Goal: Information Seeking & Learning: Learn about a topic

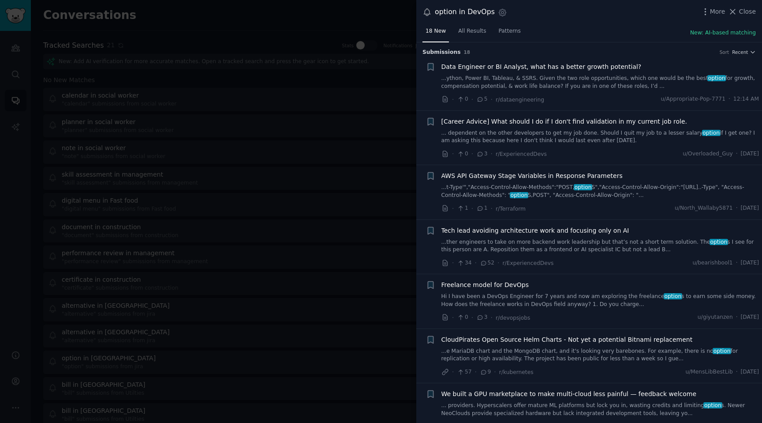
click at [372, 75] on div at bounding box center [381, 211] width 762 height 423
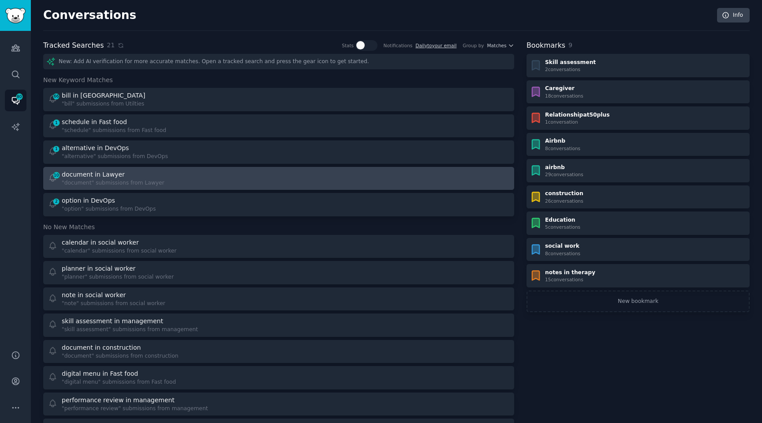
click at [120, 182] on div ""document" submissions from Lawyer" at bounding box center [113, 183] width 103 height 8
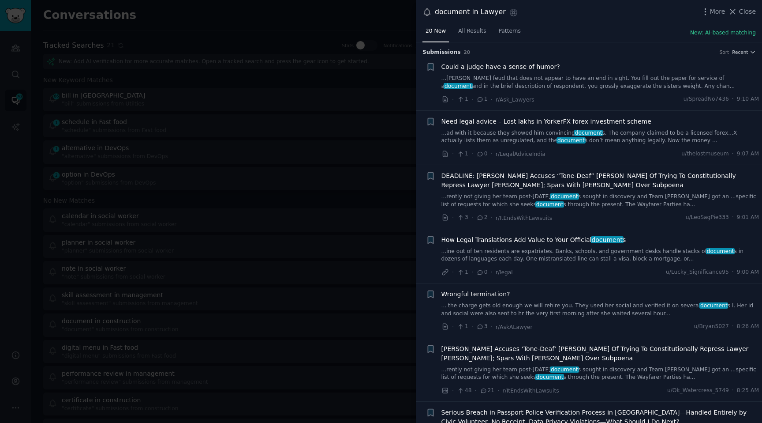
click at [557, 137] on span "document" at bounding box center [571, 140] width 29 height 6
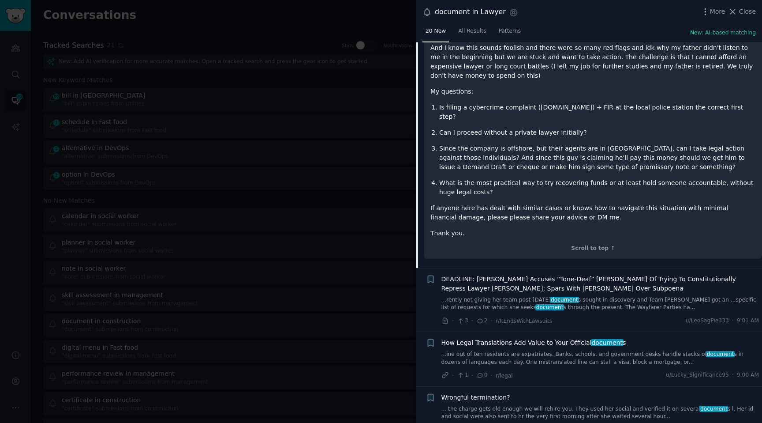
scroll to position [445, 0]
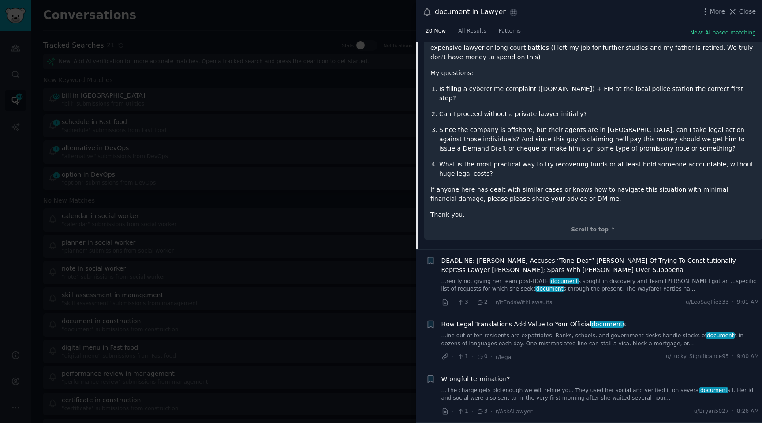
click at [511, 332] on link "...ine out of ten residents are expatriates. Banks, schools, and government des…" at bounding box center [601, 339] width 318 height 15
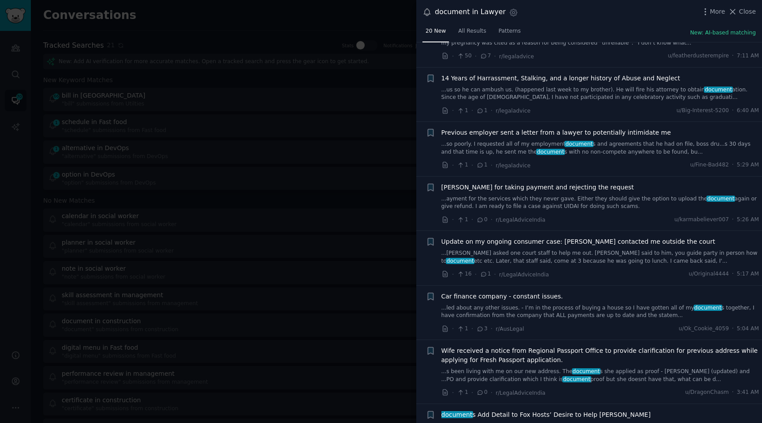
scroll to position [675, 0]
click at [576, 152] on link "...so poorly. I requested all of my employment document s and agreements that h…" at bounding box center [601, 148] width 318 height 15
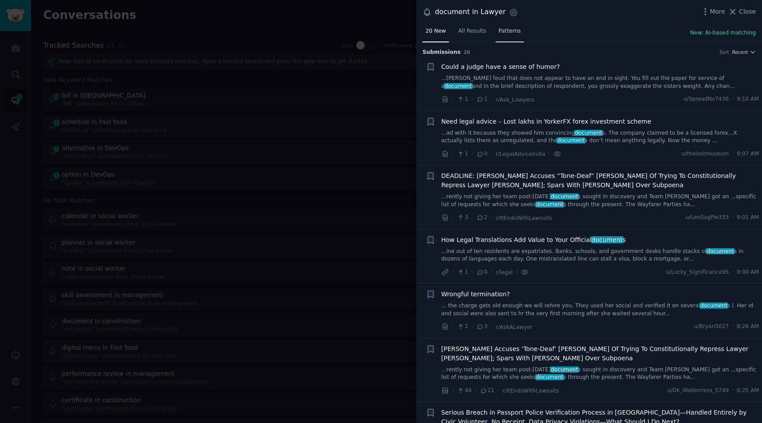
click at [512, 32] on span "Patterns" at bounding box center [510, 31] width 22 height 8
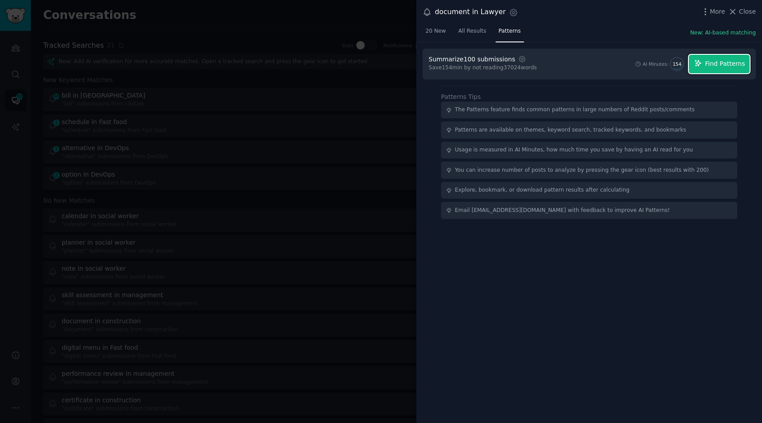
click at [718, 66] on span "Find Patterns" at bounding box center [726, 63] width 40 height 9
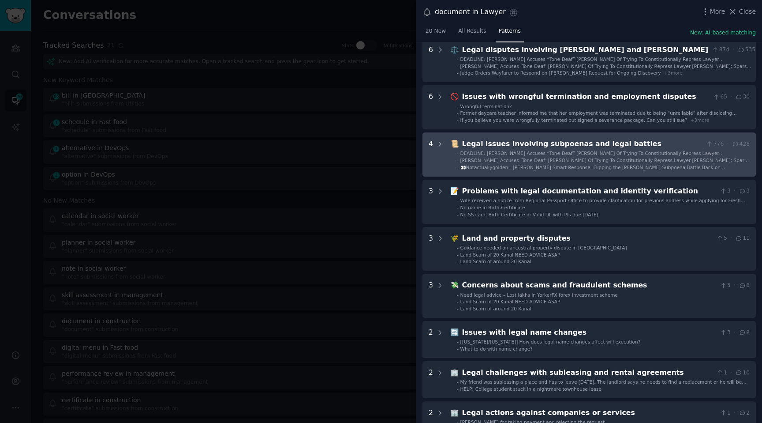
scroll to position [45, 0]
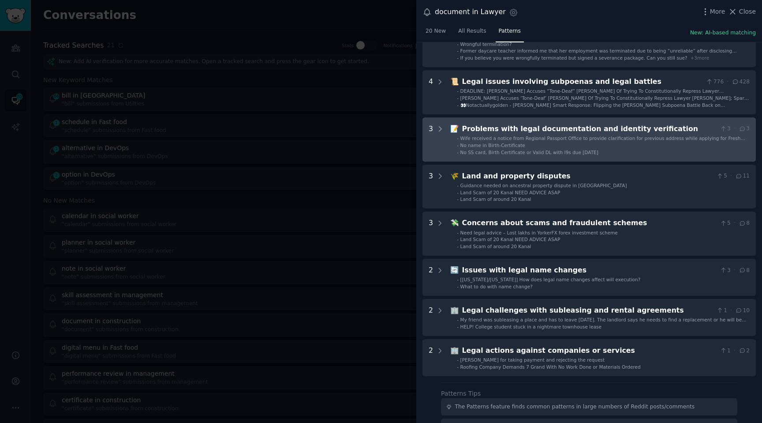
click at [507, 150] on span "No SS card, Birth Certificate or Valid DL with I9s due this Saturday" at bounding box center [530, 152] width 138 height 5
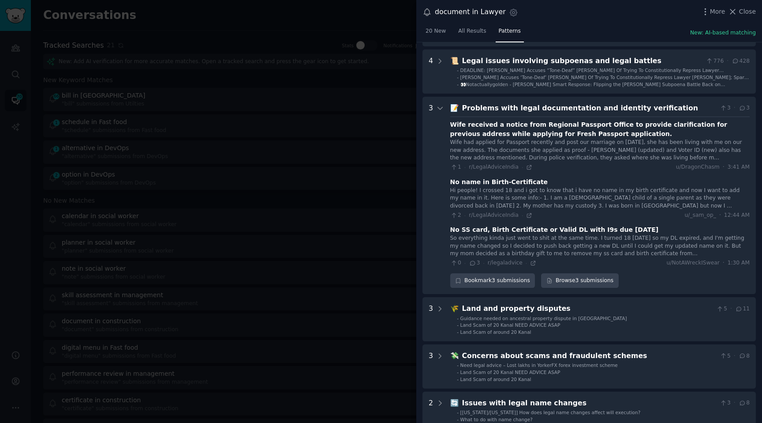
scroll to position [114, 0]
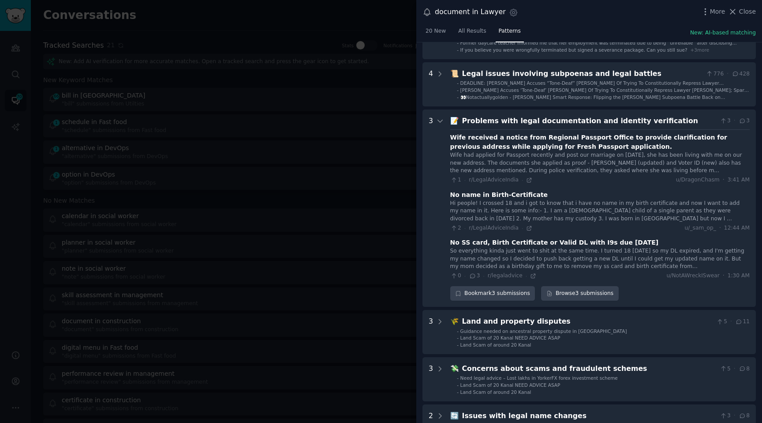
click at [491, 122] on div "Problems with legal documentation and identity verification" at bounding box center [589, 121] width 255 height 11
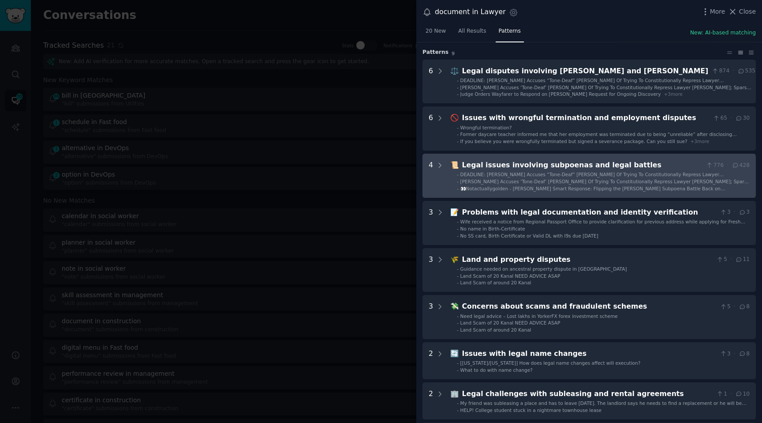
scroll to position [0, 0]
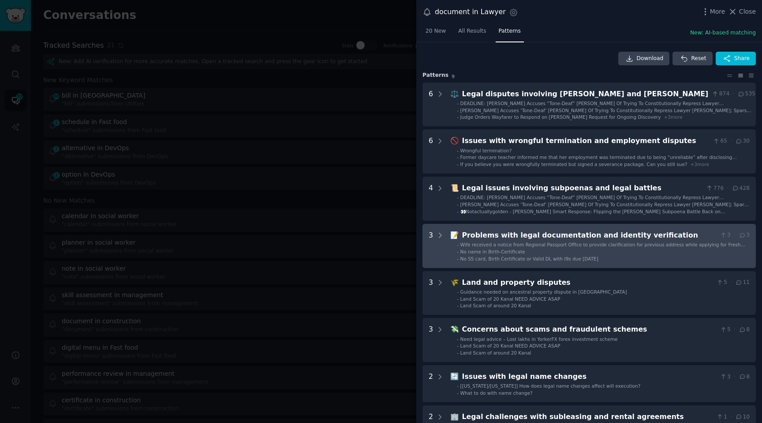
click at [583, 240] on div "📝 Problems with legal documentation and identity verification 3 · 3 - Wife rece…" at bounding box center [601, 246] width 300 height 32
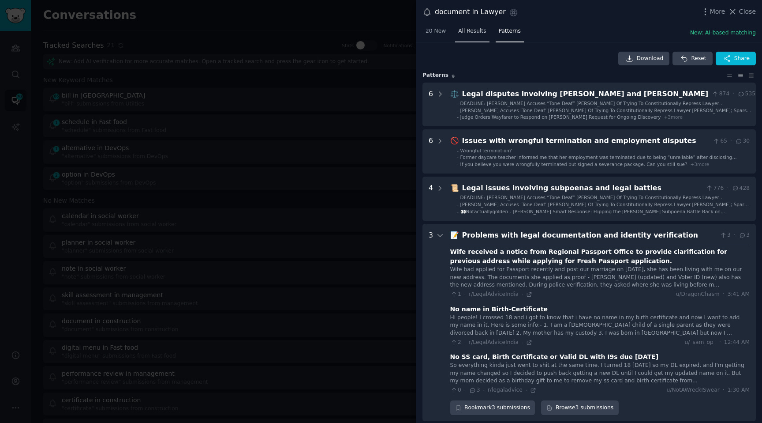
click at [471, 29] on span "All Results" at bounding box center [472, 31] width 28 height 8
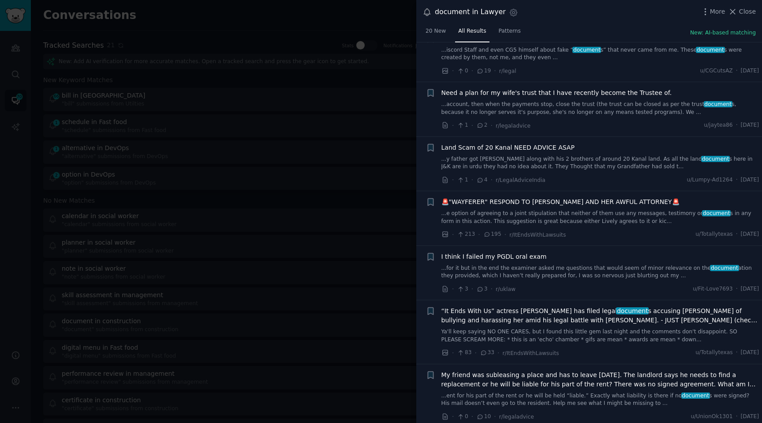
scroll to position [3804, 0]
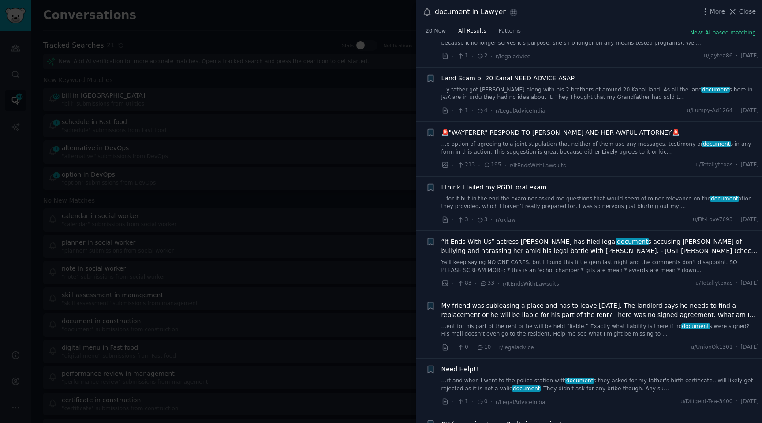
click at [366, 179] on div at bounding box center [381, 211] width 762 height 423
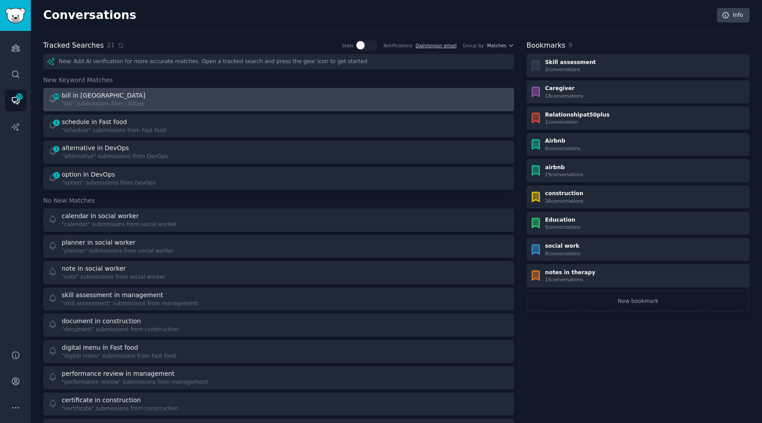
click at [171, 105] on div "66 bill in Utilties "bill" submissions from Utilties" at bounding box center [160, 99] width 225 height 17
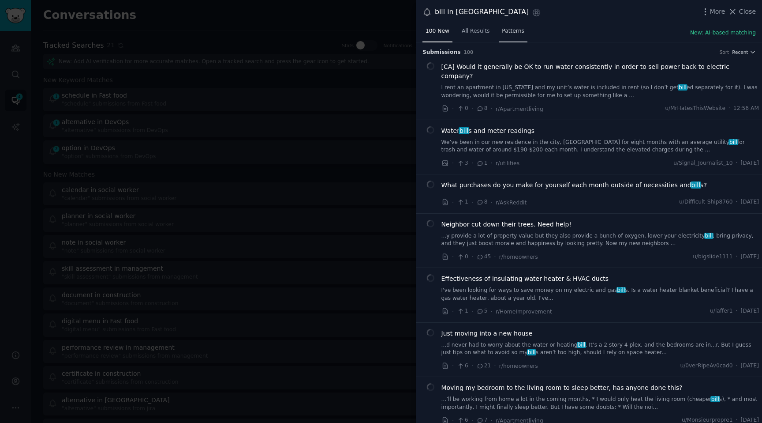
click at [522, 33] on link "Patterns" at bounding box center [513, 33] width 28 height 18
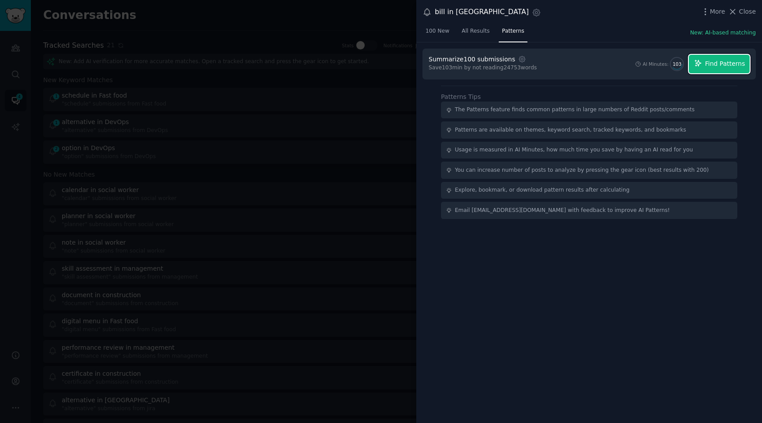
click at [716, 62] on span "Find Patterns" at bounding box center [726, 63] width 40 height 9
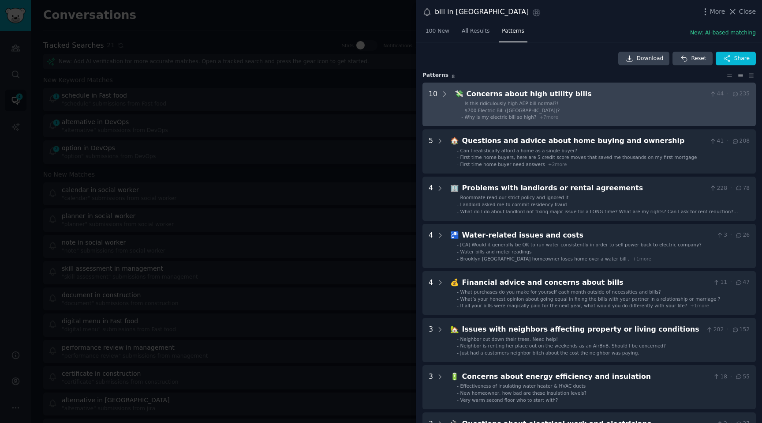
click at [651, 109] on li "- $700 Electric Bill (NJ)?" at bounding box center [606, 110] width 289 height 6
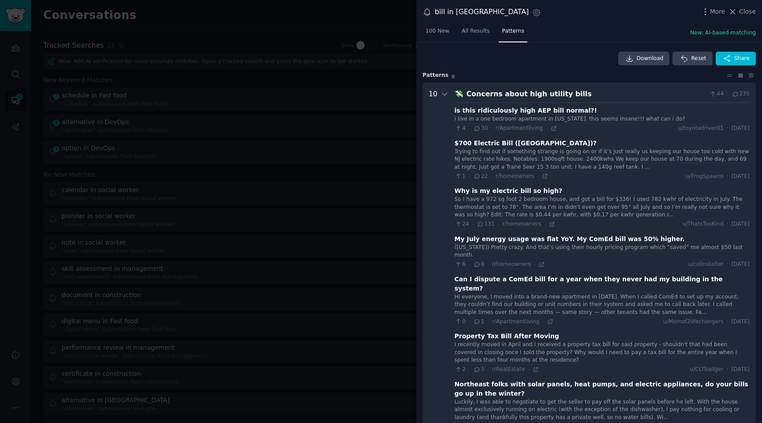
click at [554, 92] on div "Concerns about high utility bills" at bounding box center [587, 94] width 240 height 11
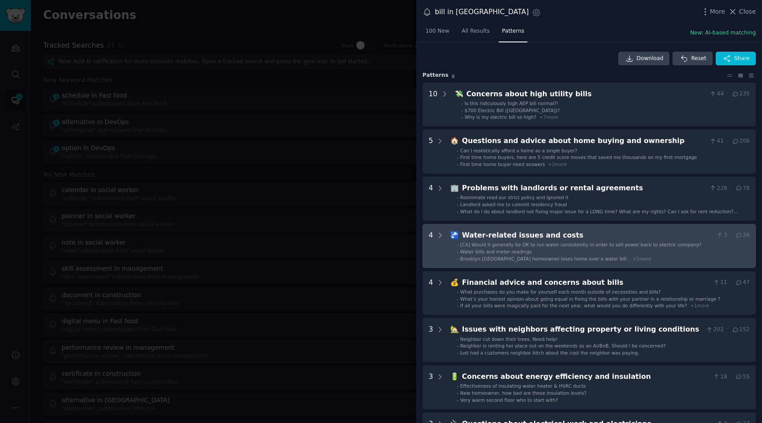
click at [573, 245] on span "[CA] Would it generally be OK to run water consistently in order to sell power …" at bounding box center [581, 244] width 241 height 5
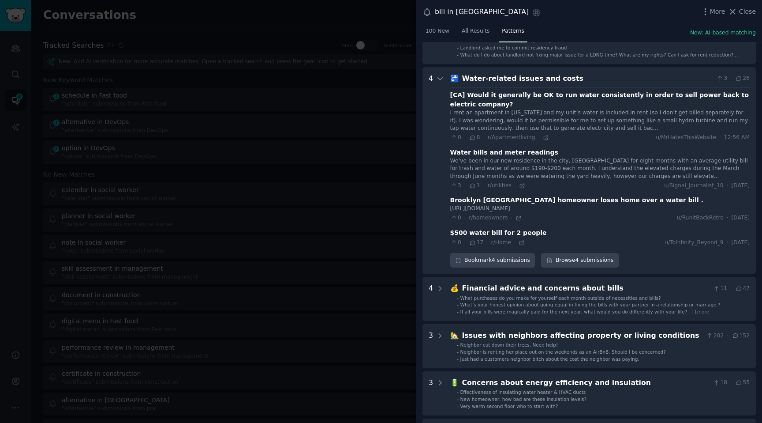
scroll to position [156, 0]
click at [542, 86] on div "🚰 Water-related issues and costs 3 · 26 [CA] Would it generally be OK to run wa…" at bounding box center [601, 171] width 300 height 195
click at [537, 82] on div "Water-related issues and costs" at bounding box center [587, 79] width 251 height 11
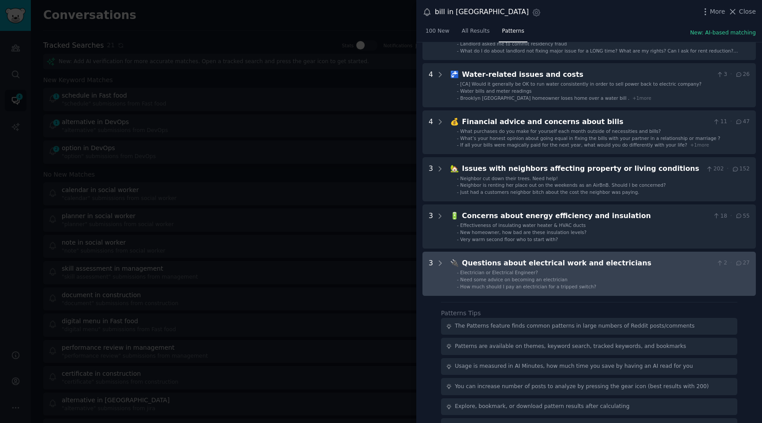
scroll to position [162, 0]
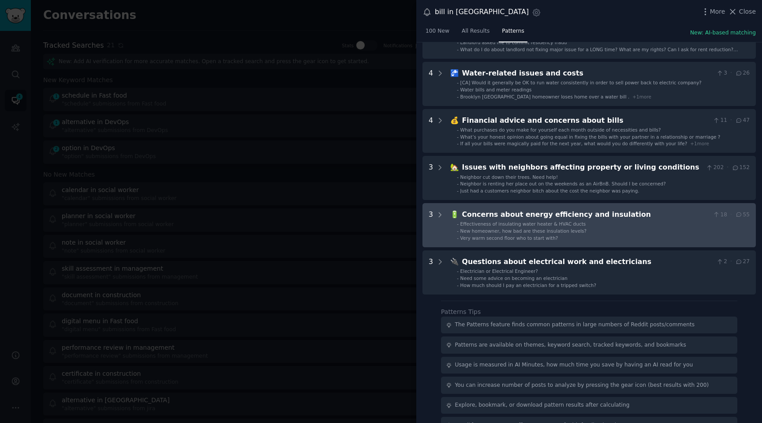
click at [551, 239] on span "Very warm second floor who to start with?" at bounding box center [510, 237] width 98 height 5
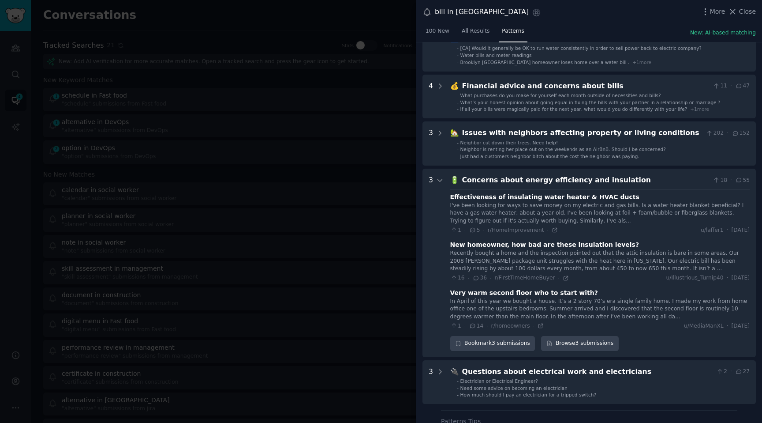
scroll to position [195, 0]
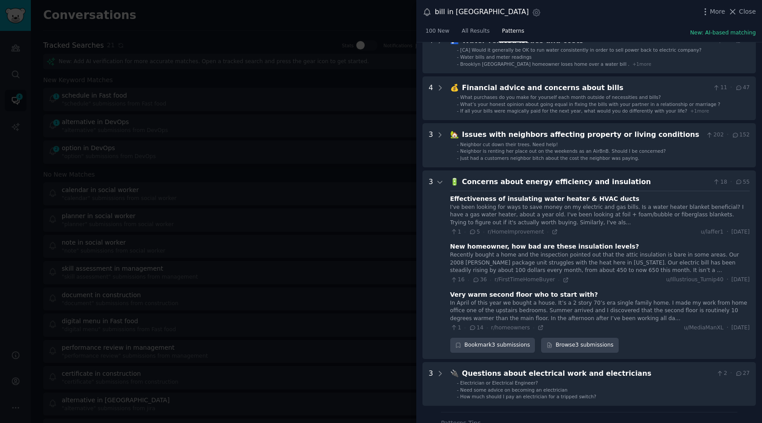
click at [375, 104] on div at bounding box center [381, 211] width 762 height 423
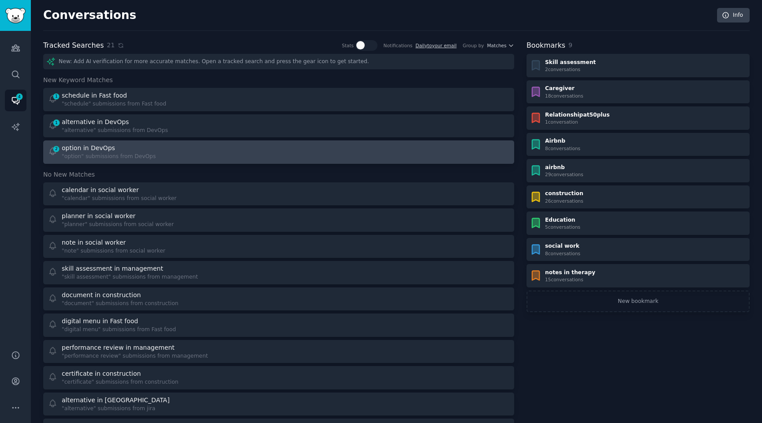
click at [127, 162] on link "2 option in DevOps "option" submissions from DevOps" at bounding box center [278, 151] width 471 height 23
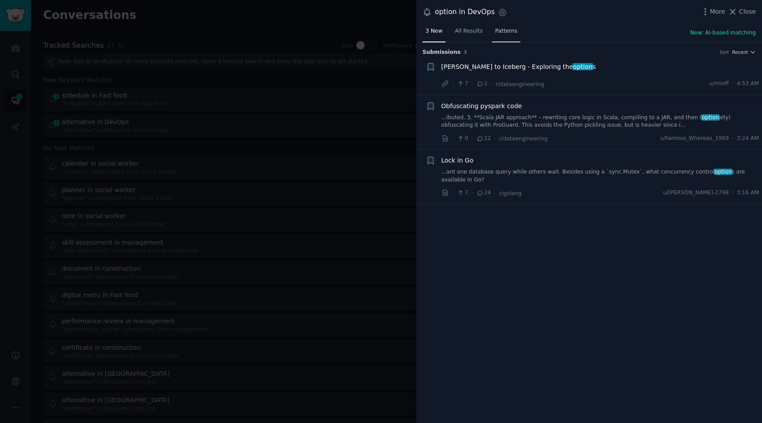
click at [507, 31] on span "Patterns" at bounding box center [507, 31] width 22 height 8
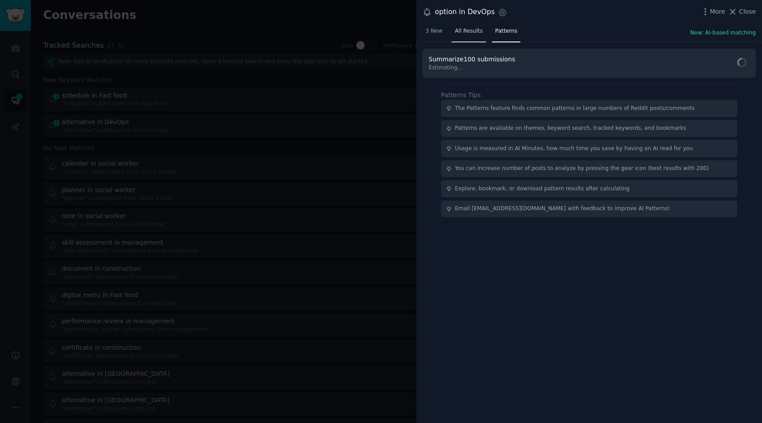
click at [472, 38] on link "All Results" at bounding box center [469, 33] width 34 height 18
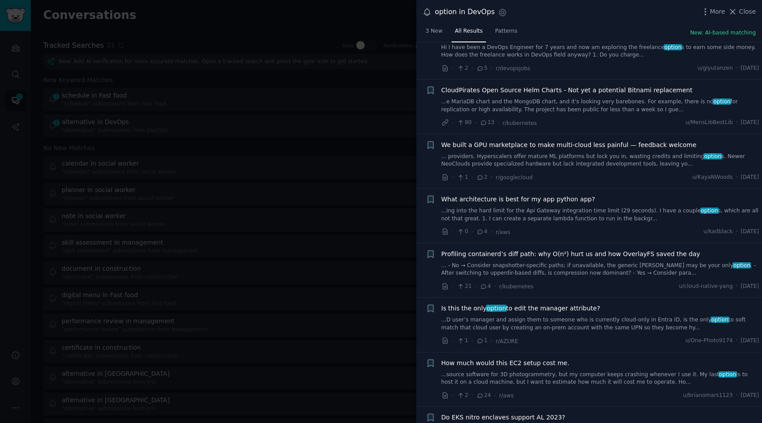
scroll to position [361, 0]
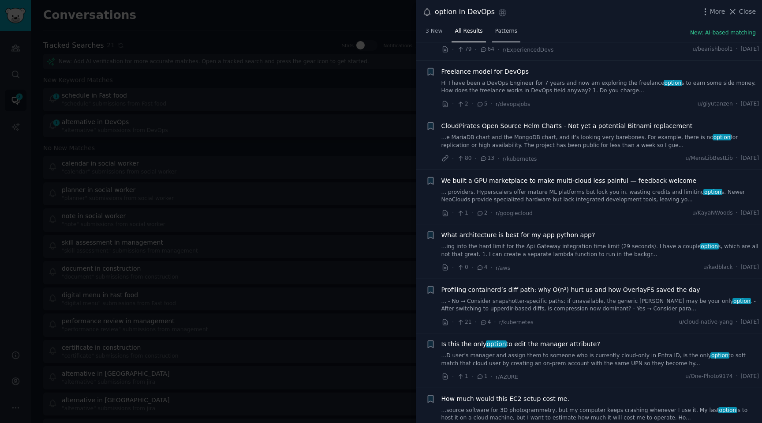
click at [503, 35] on link "Patterns" at bounding box center [506, 33] width 28 height 18
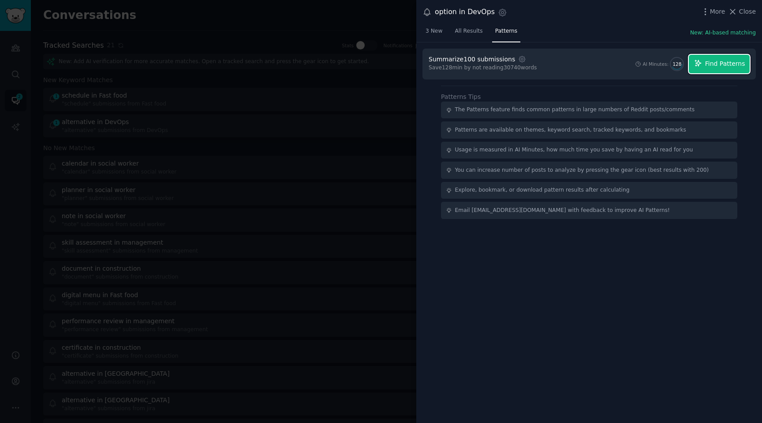
click at [707, 72] on button "Find Patterns" at bounding box center [719, 64] width 61 height 19
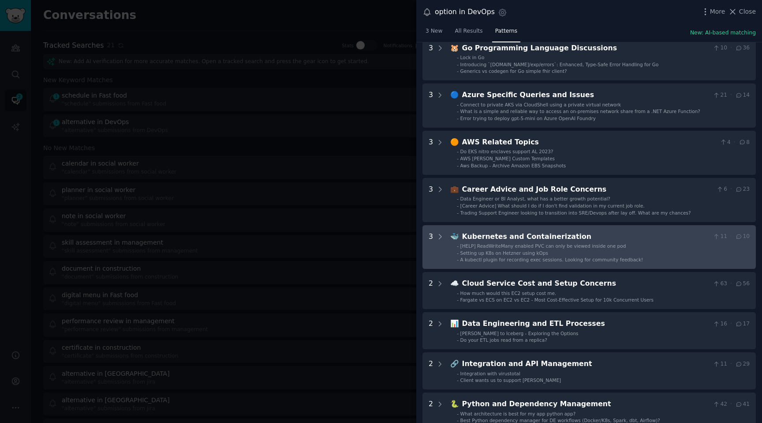
scroll to position [116, 0]
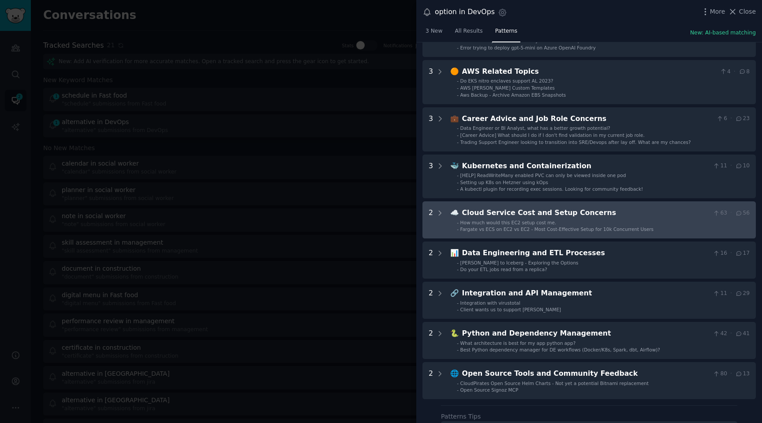
click at [574, 231] on span "Fargate vs ECS on EC2 vs EC2 - Most Cost-Effective Setup for 10k Concurrent Use…" at bounding box center [557, 228] width 193 height 5
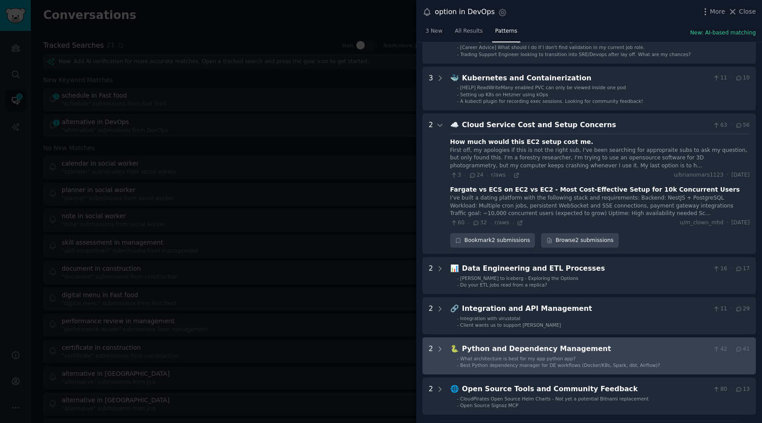
scroll to position [226, 0]
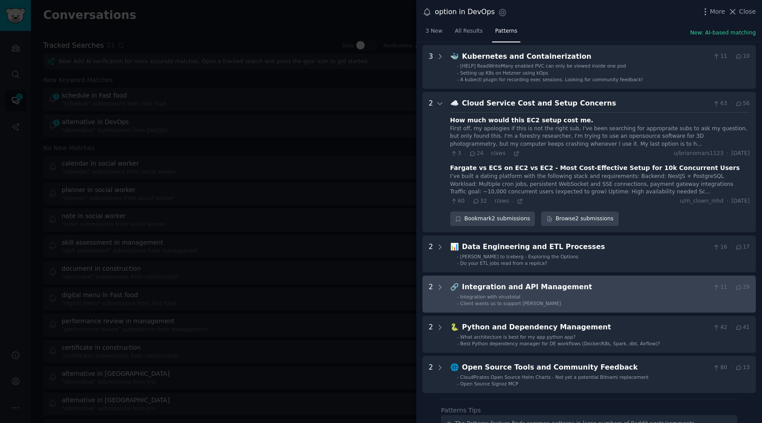
click at [550, 289] on div "Integration and API Management" at bounding box center [586, 287] width 248 height 11
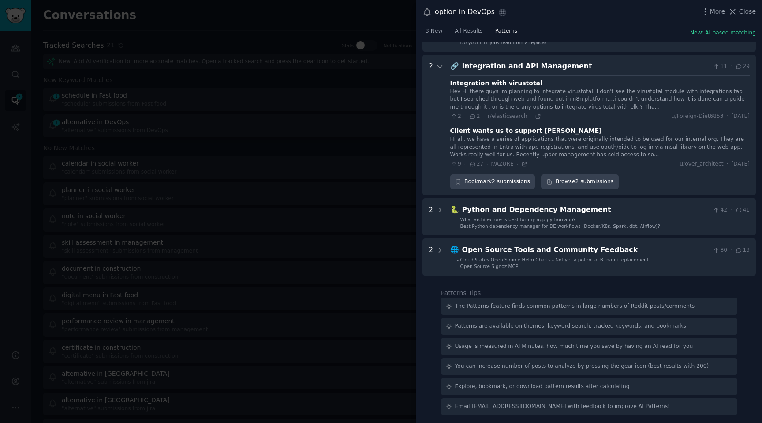
scroll to position [448, 0]
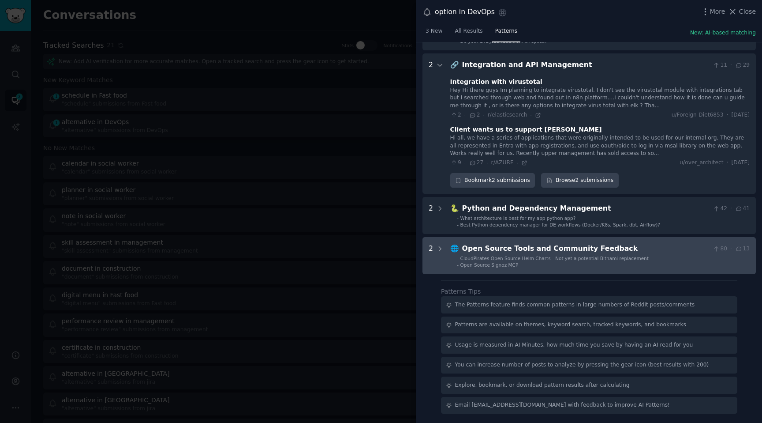
click at [545, 247] on div "Open Source Tools and Community Feedback" at bounding box center [586, 248] width 248 height 11
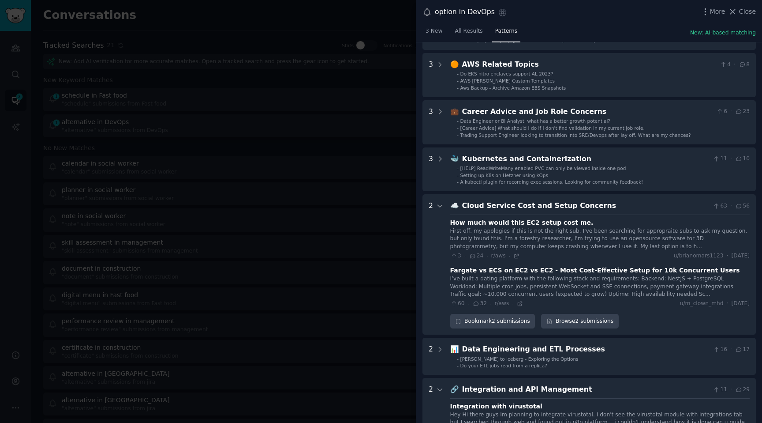
scroll to position [0, 0]
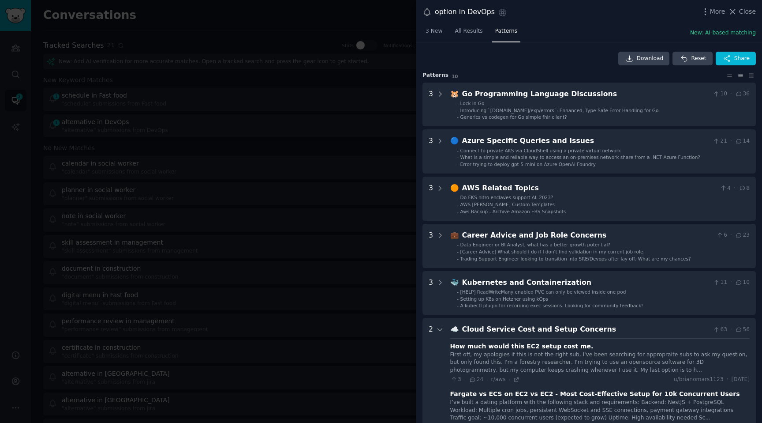
click at [363, 154] on div at bounding box center [381, 211] width 762 height 423
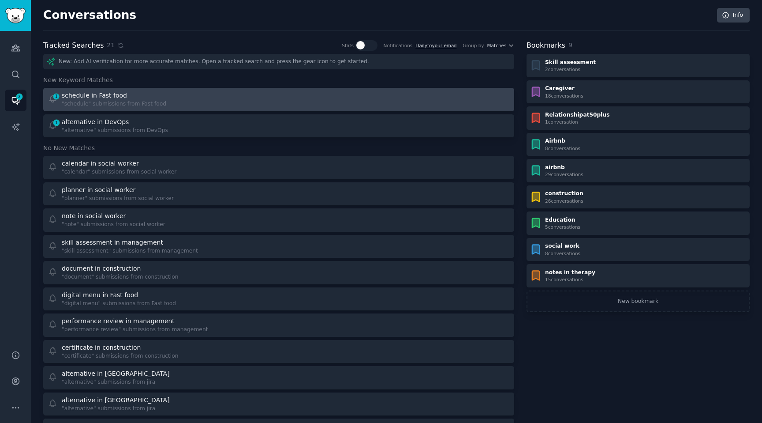
click at [155, 94] on div "schedule in Fast food" at bounding box center [114, 95] width 105 height 9
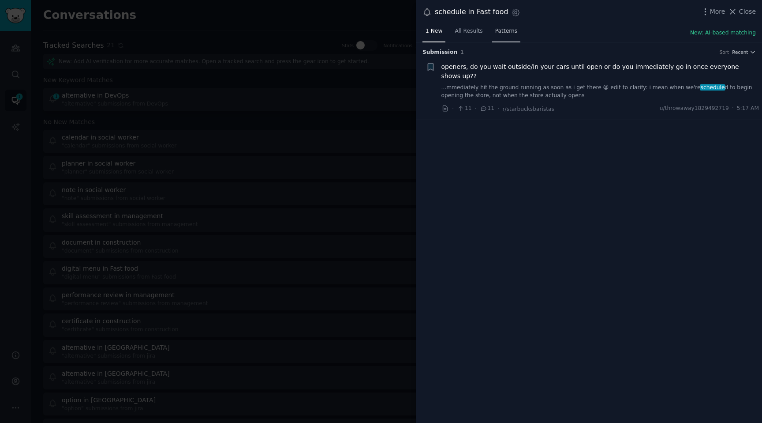
click at [505, 31] on span "Patterns" at bounding box center [507, 31] width 22 height 8
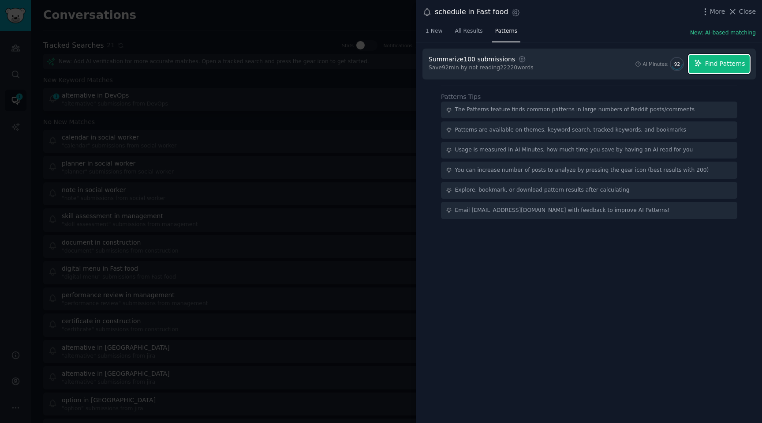
click at [715, 62] on span "Find Patterns" at bounding box center [726, 63] width 40 height 9
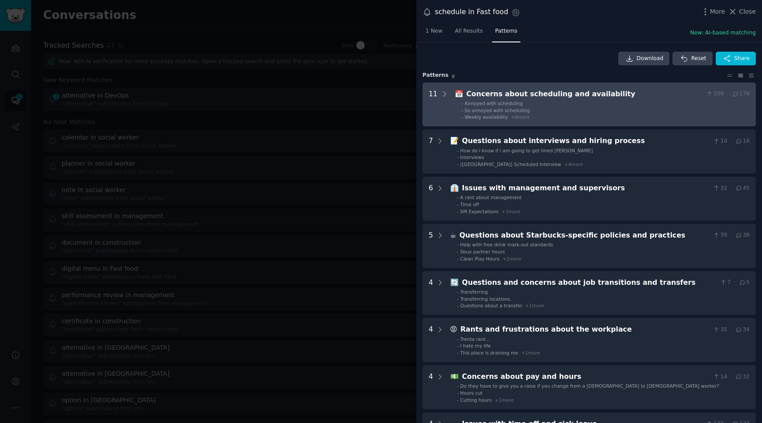
click at [524, 111] on span "So annoyed with scheduling" at bounding box center [497, 110] width 65 height 5
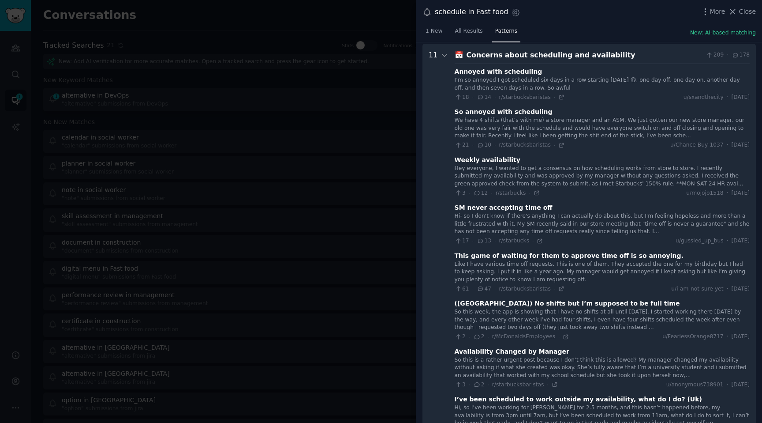
scroll to position [40, 0]
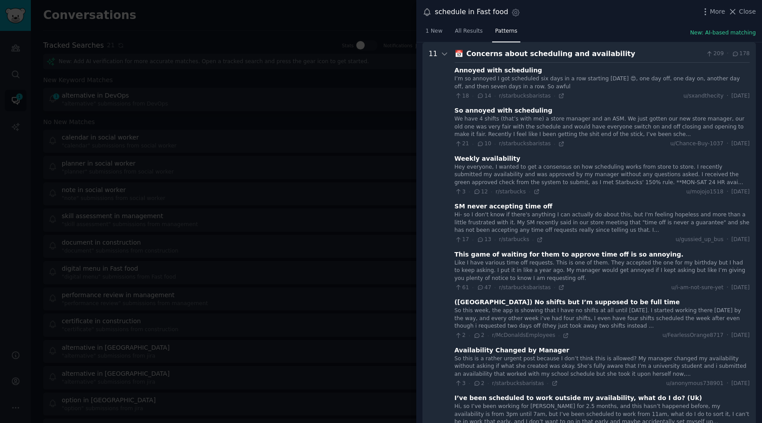
click at [504, 63] on div "Annoyed with scheduling I’m so annoyed I got scheduled six days in a row starti…" at bounding box center [602, 320] width 295 height 516
click at [504, 60] on div "📅 Concerns about scheduling and availability 209 · 178 Annoyed with scheduling …" at bounding box center [602, 324] width 295 height 551
click at [504, 57] on div "Concerns about scheduling and availability" at bounding box center [585, 54] width 237 height 11
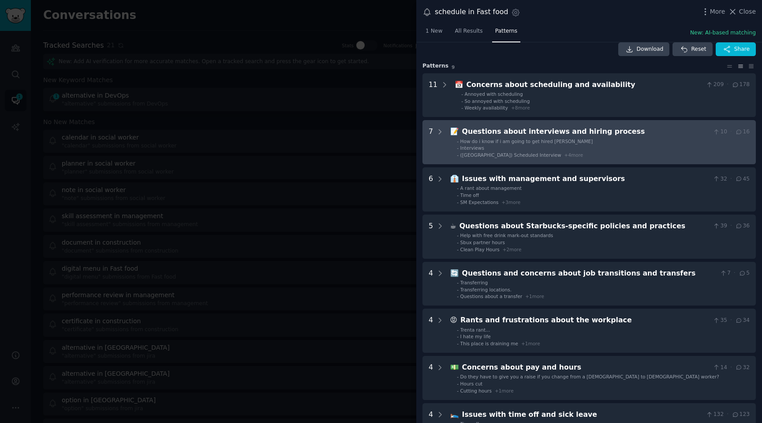
scroll to position [0, 0]
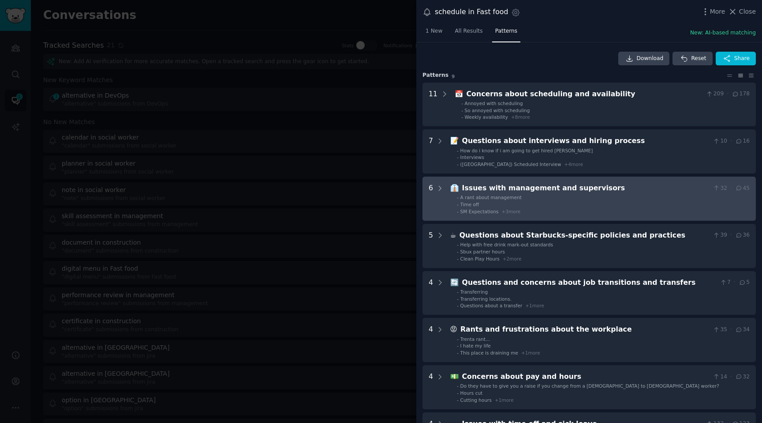
click at [507, 216] on supervisors "6 👔 Issues with management and supervisors 32 · 45 - A rant about management - …" at bounding box center [590, 198] width 334 height 44
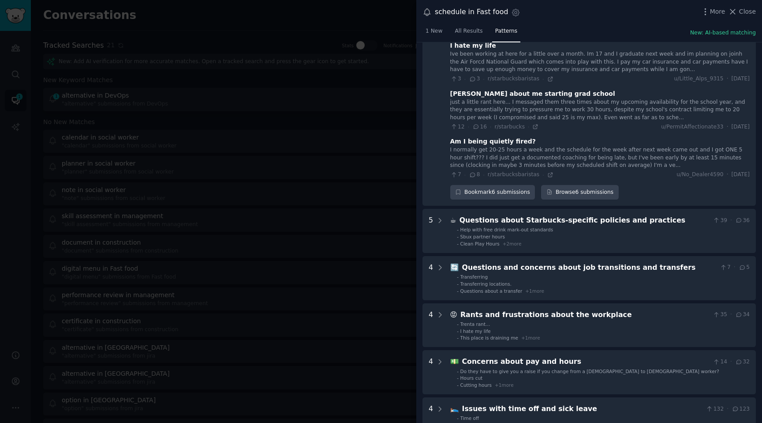
scroll to position [312, 0]
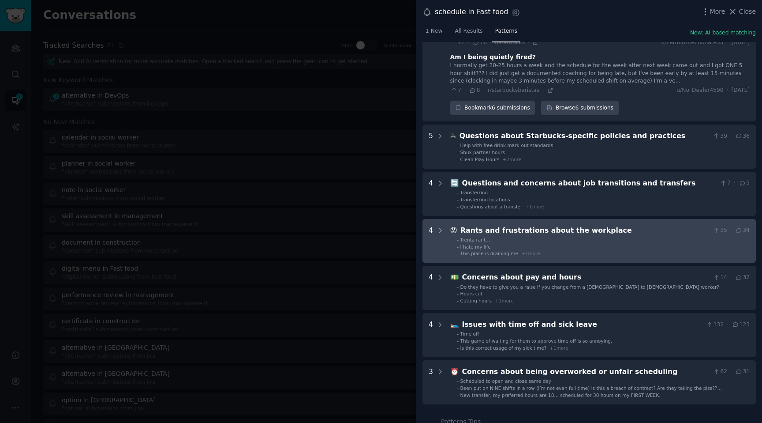
click at [522, 253] on span "+ 1 more" at bounding box center [531, 253] width 19 height 5
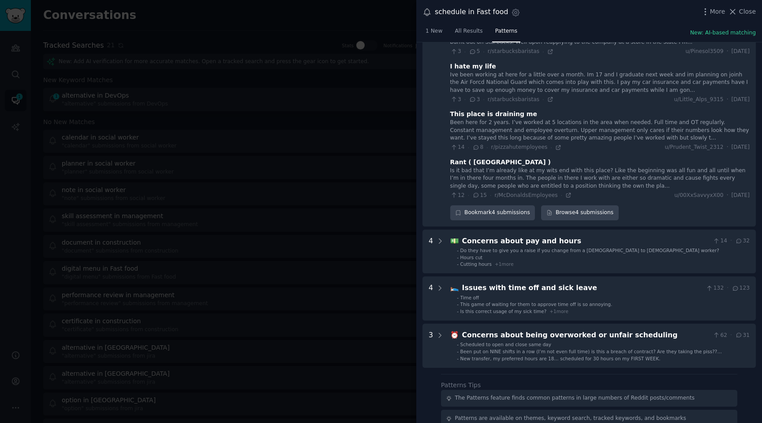
scroll to position [662, 0]
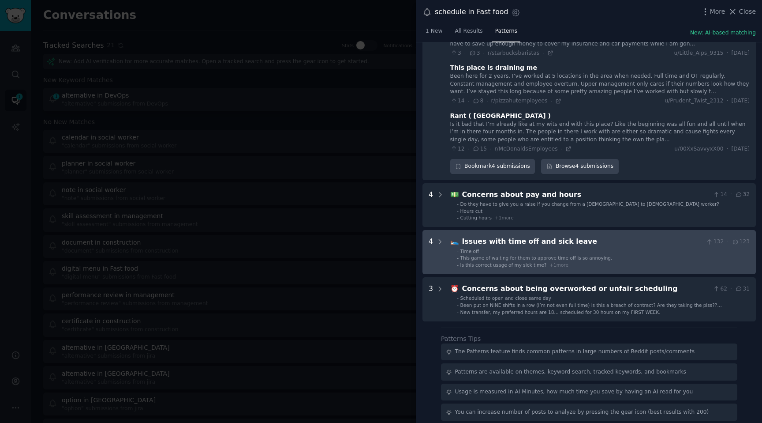
click at [536, 259] on span "This game of waiting for them to approve time off is so annoying." at bounding box center [537, 257] width 152 height 5
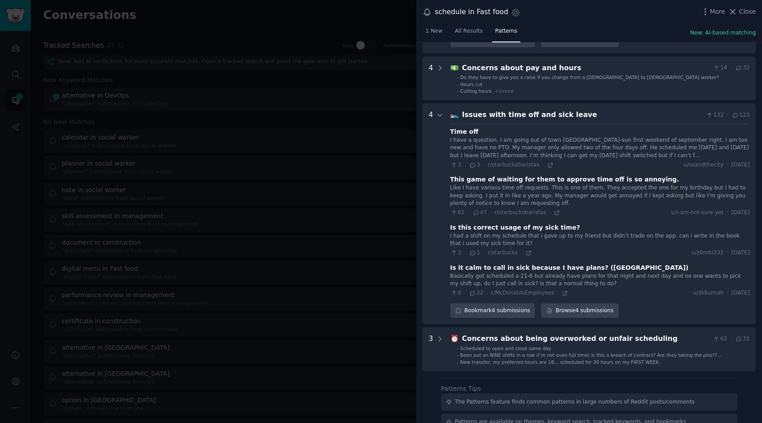
scroll to position [786, 0]
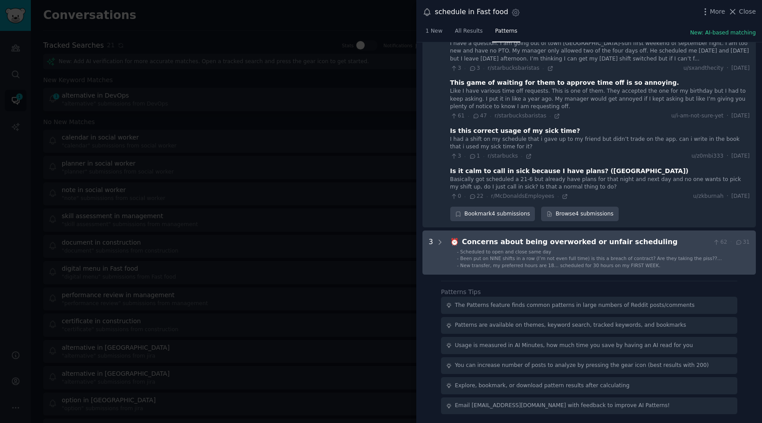
click at [518, 252] on span "Scheduled to open and close same day" at bounding box center [506, 251] width 91 height 5
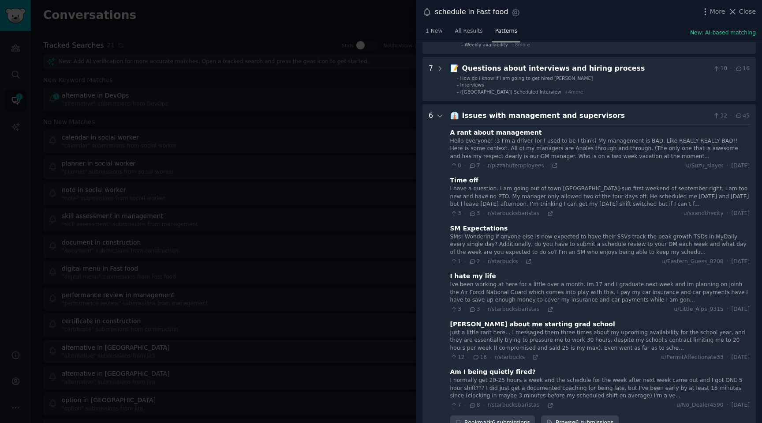
scroll to position [0, 0]
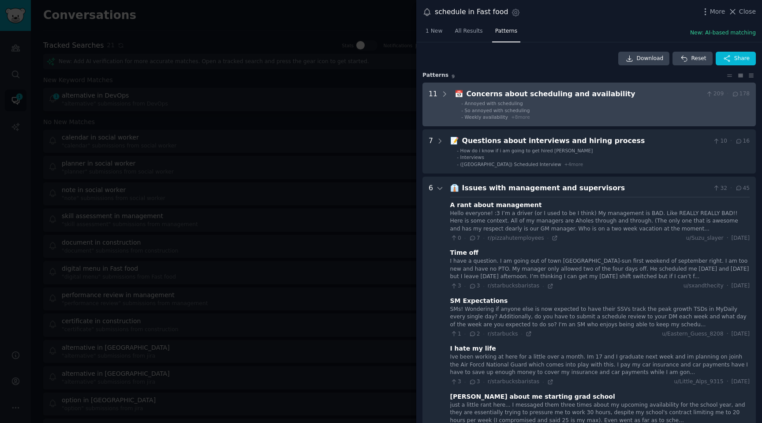
click at [554, 108] on li "- So annoyed with scheduling" at bounding box center [606, 110] width 289 height 6
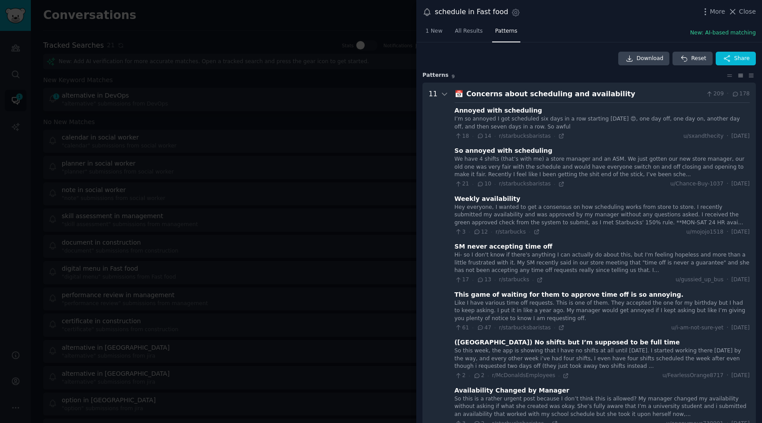
scroll to position [12, 0]
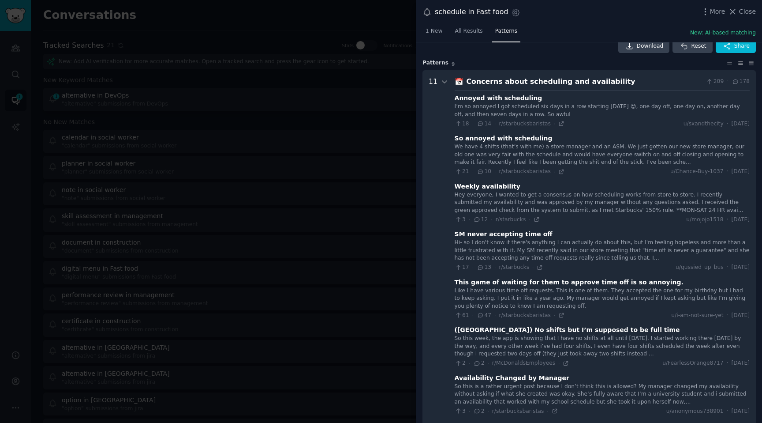
click at [564, 204] on div "Hey everyone, I wanted to get a consensus on how scheduling works from store to…" at bounding box center [602, 202] width 295 height 23
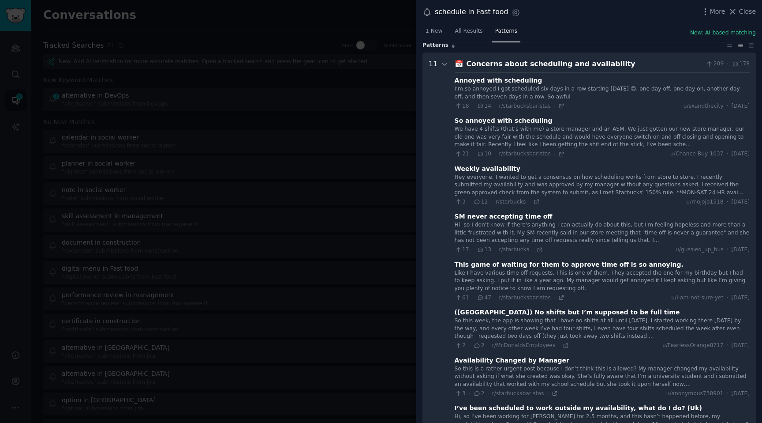
scroll to position [0, 0]
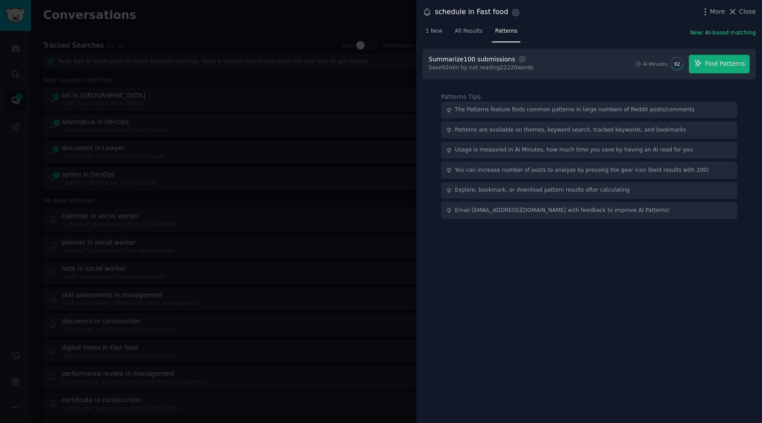
click at [370, 80] on div at bounding box center [381, 211] width 762 height 423
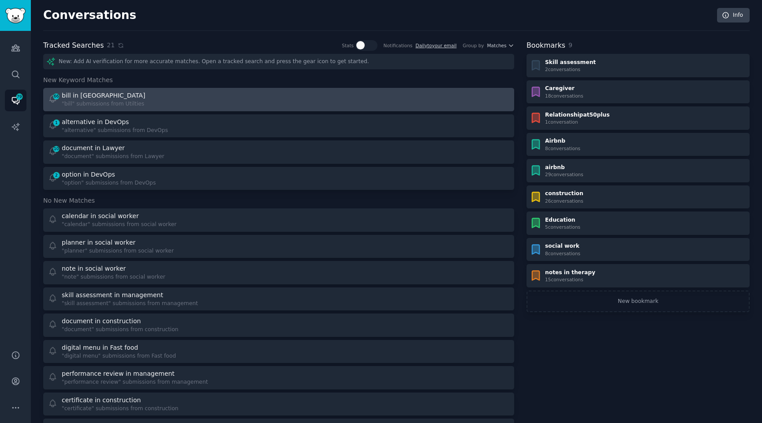
click at [120, 95] on div "bill in [GEOGRAPHIC_DATA]" at bounding box center [104, 95] width 85 height 9
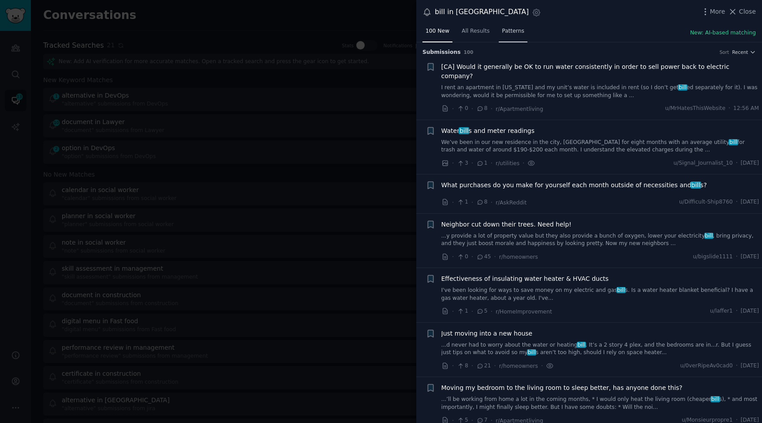
click at [519, 30] on span "Patterns" at bounding box center [513, 31] width 22 height 8
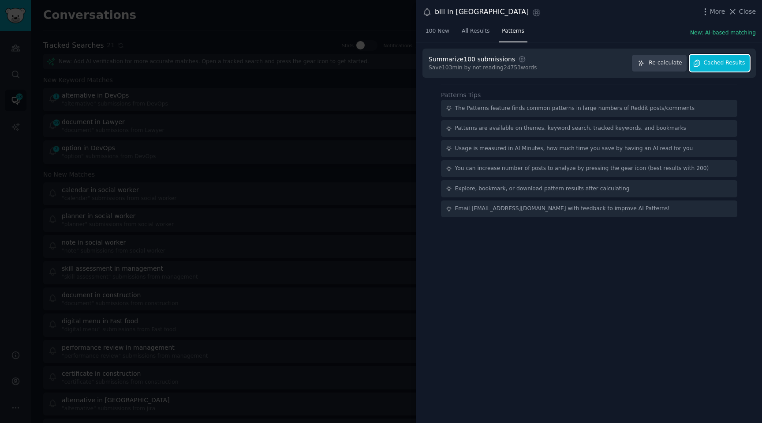
click at [717, 65] on span "Cached Results" at bounding box center [724, 63] width 41 height 8
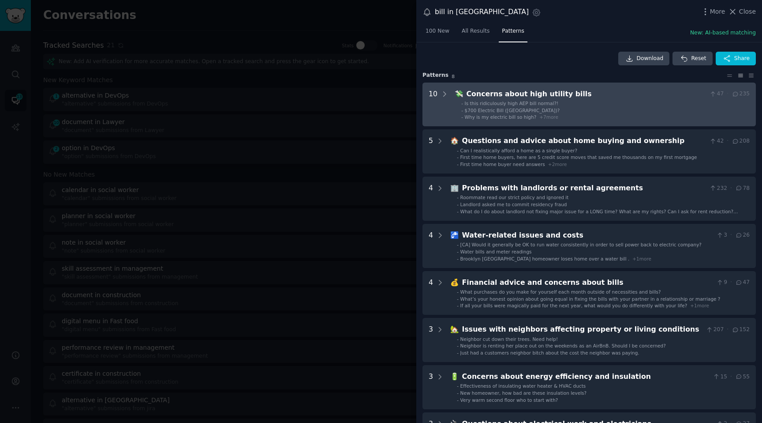
click at [492, 86] on bills "10 💸 Concerns about high utility bills 47 · 235 - Is this ridiculously high AEP…" at bounding box center [590, 105] width 334 height 44
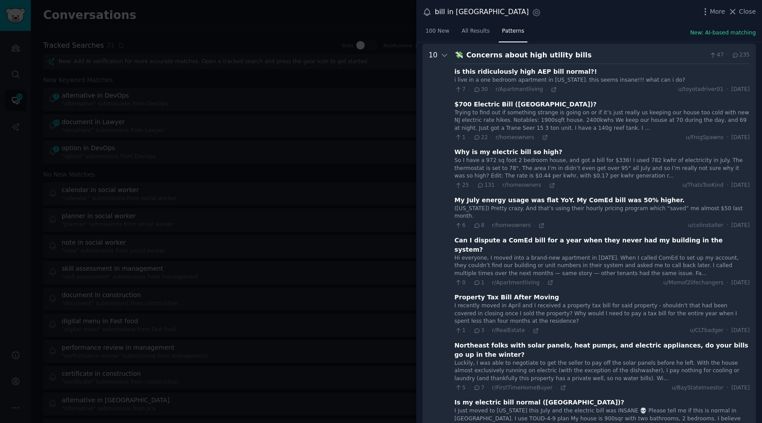
scroll to position [40, 0]
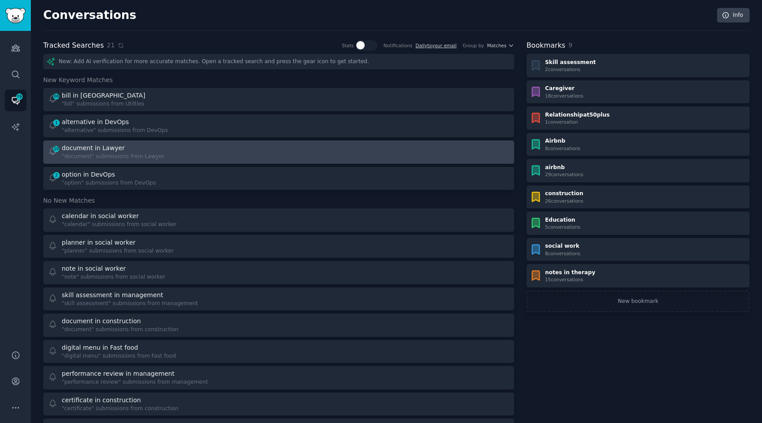
click at [160, 152] on div "10 document in Lawyer "document" submissions from Lawyer" at bounding box center [160, 151] width 225 height 17
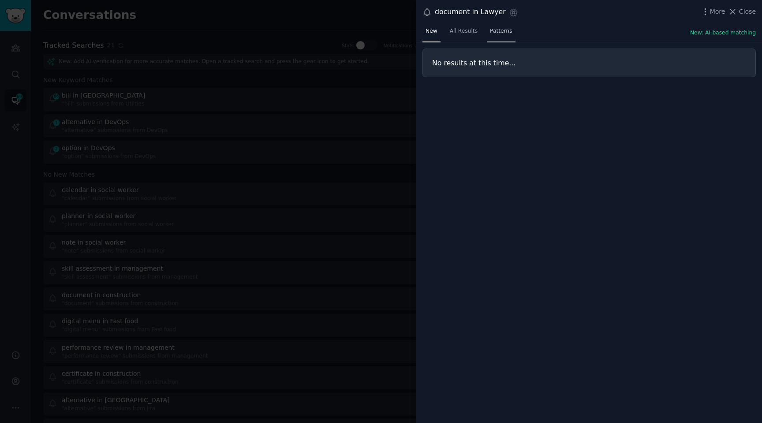
click at [503, 32] on span "Patterns" at bounding box center [501, 31] width 22 height 8
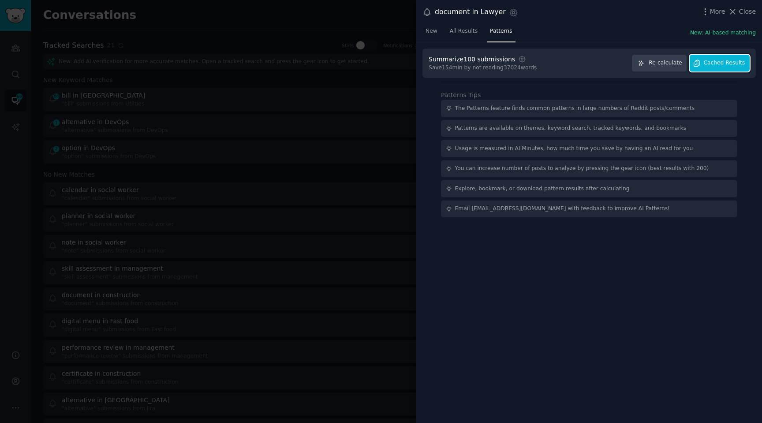
click at [716, 62] on span "Cached Results" at bounding box center [724, 63] width 41 height 8
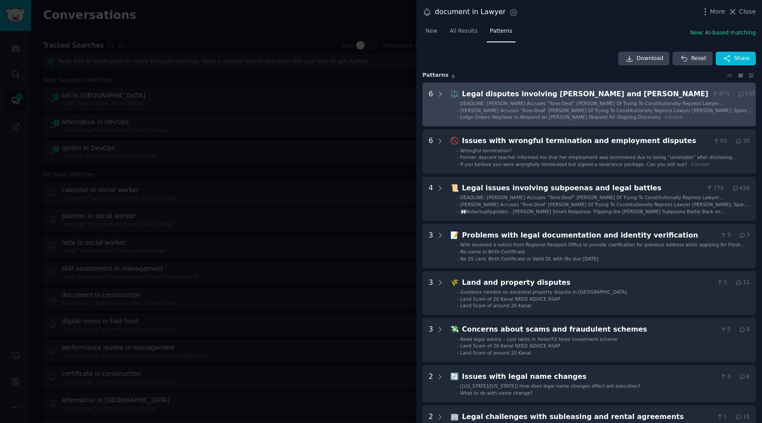
click at [496, 111] on span "Justin Baldoni Accuses ‘Tone-Deaf’ Blake Lively Of Trying To Constitutionally R…" at bounding box center [606, 113] width 291 height 11
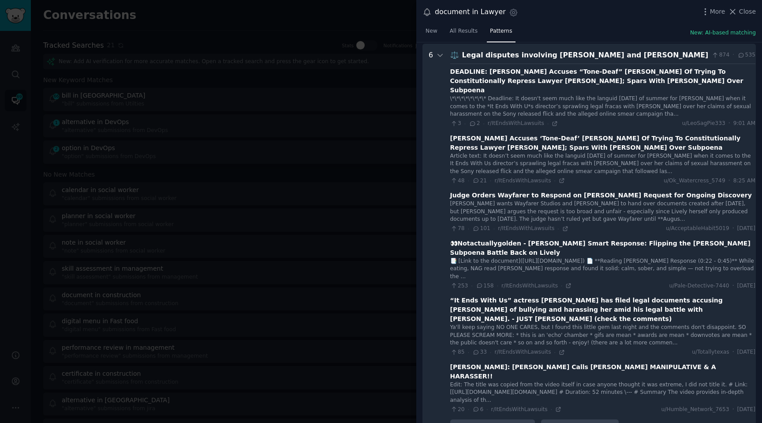
scroll to position [40, 0]
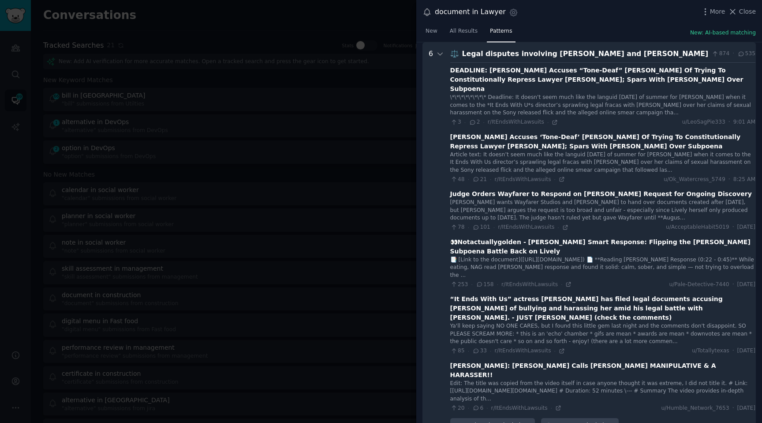
click at [472, 60] on div "⚖️ Legal disputes involving Blake Lively and Justin Baldoni 874 · 535 DEADLINE:…" at bounding box center [603, 241] width 305 height 384
click at [439, 54] on icon at bounding box center [440, 54] width 4 height 2
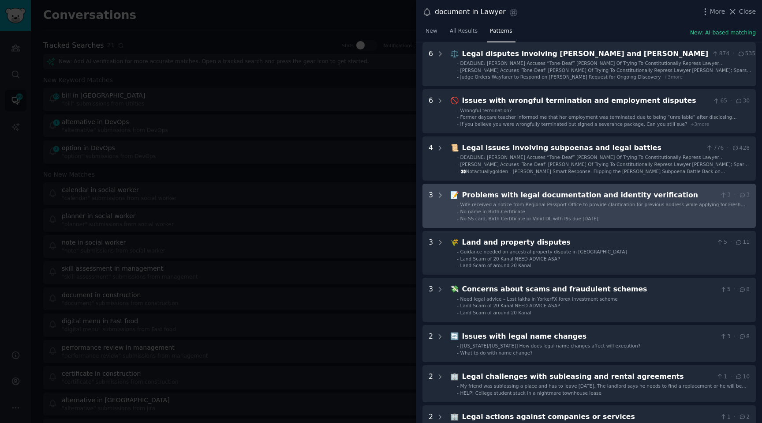
click at [487, 212] on span "No name in Birth-Certificate" at bounding box center [493, 211] width 65 height 5
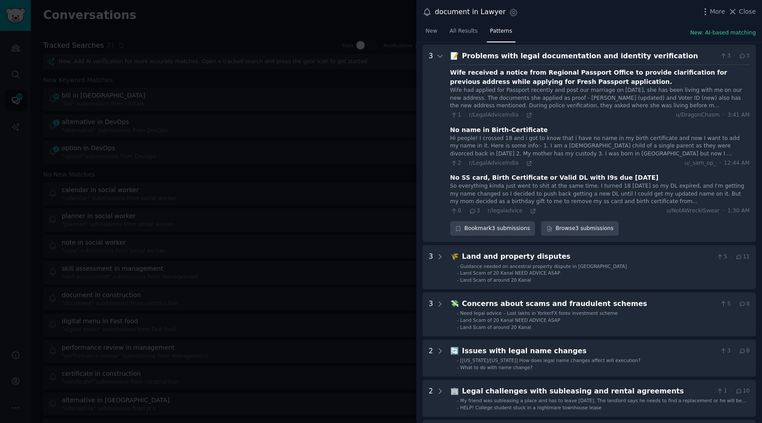
scroll to position [181, 0]
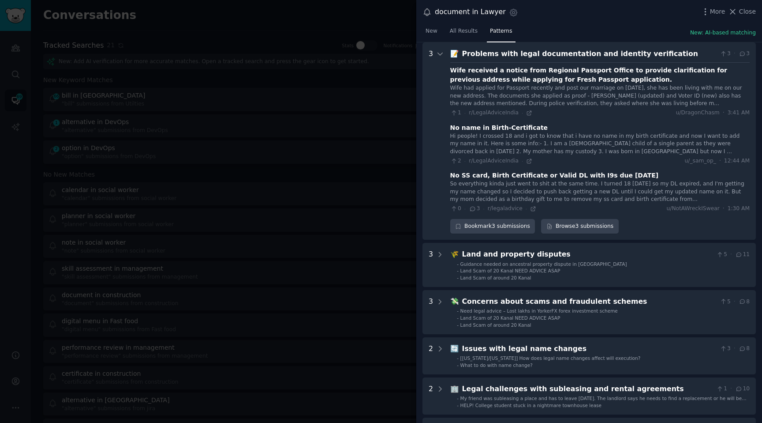
click at [444, 62] on verification "3 📝 Problems with legal documentation and identity verification 3 · 3 Wife rece…" at bounding box center [590, 141] width 334 height 198
click at [442, 54] on icon at bounding box center [440, 54] width 8 height 8
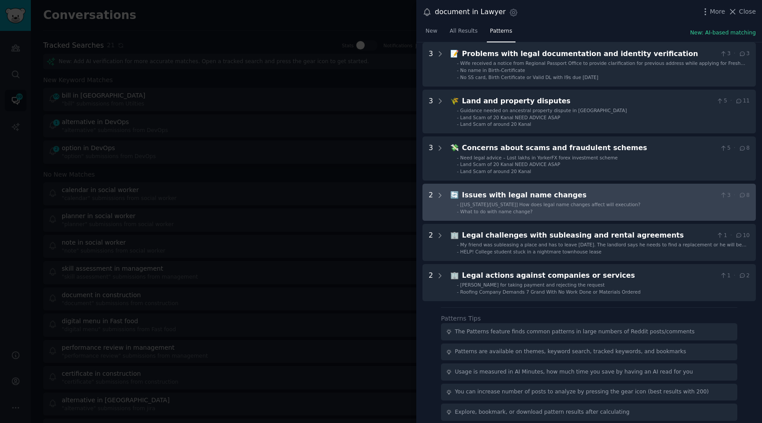
scroll to position [0, 0]
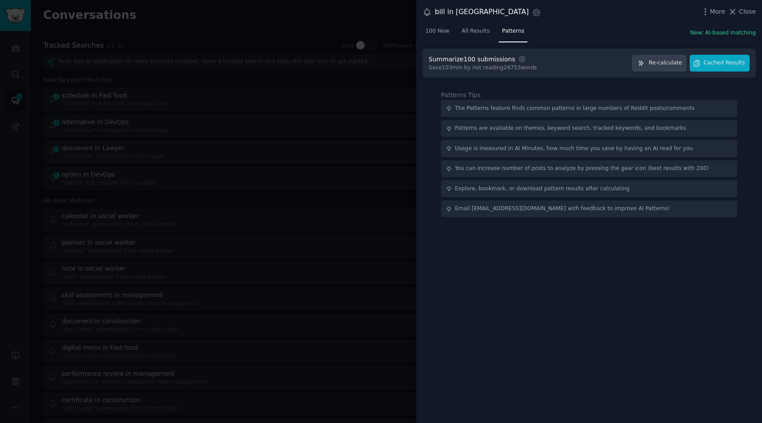
click at [307, 165] on div at bounding box center [381, 211] width 762 height 423
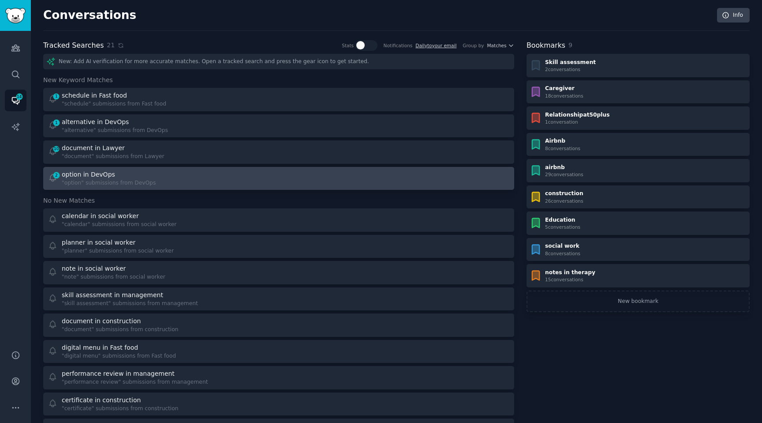
click at [159, 180] on div "2 option in DevOps "option" submissions from DevOps" at bounding box center [160, 178] width 225 height 17
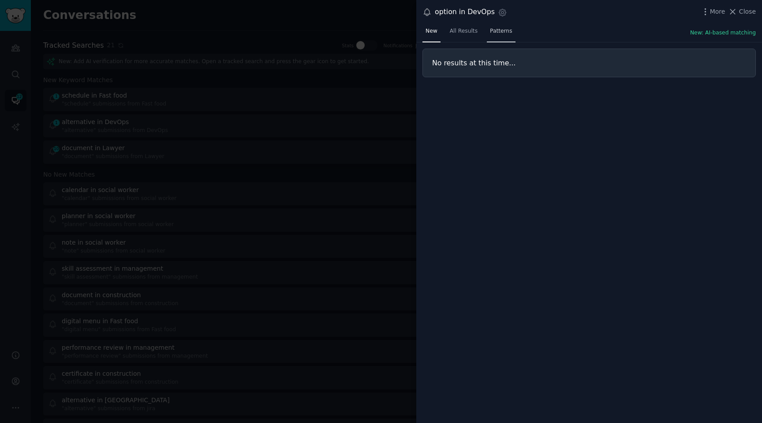
click at [511, 31] on link "Patterns" at bounding box center [501, 33] width 28 height 18
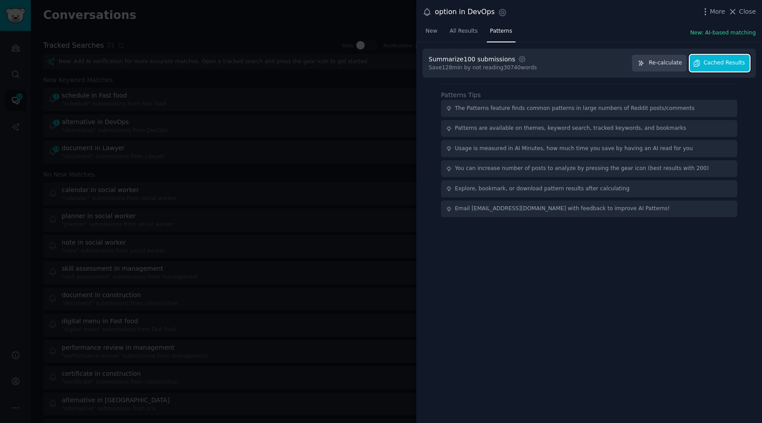
click at [715, 67] on button "Cached Results" at bounding box center [720, 63] width 60 height 17
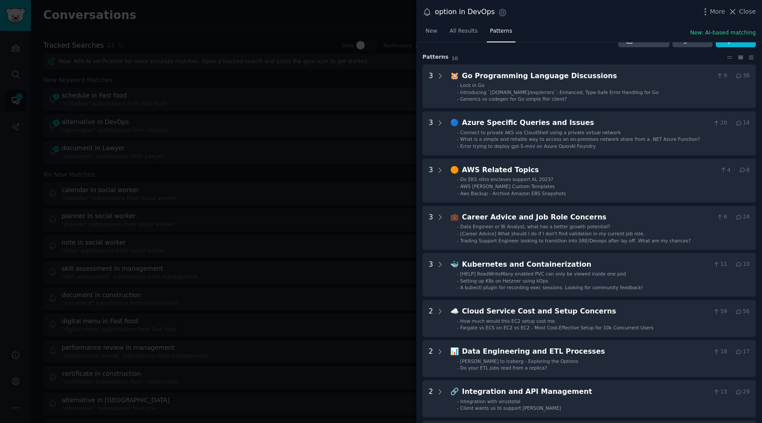
scroll to position [20, 0]
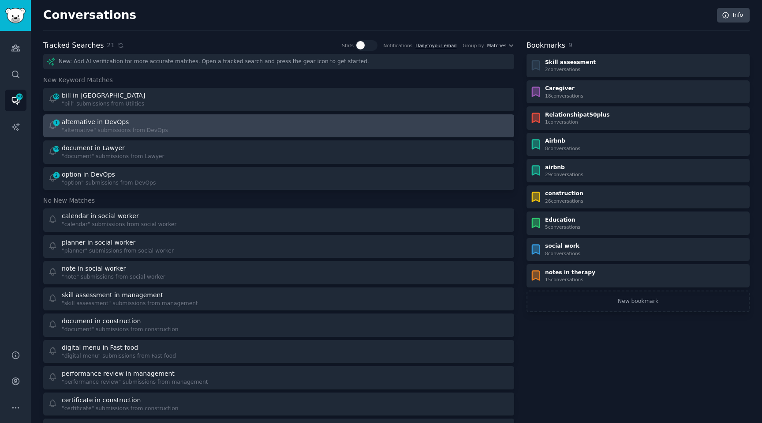
click at [124, 121] on div "alternative in DevOps" at bounding box center [115, 121] width 106 height 9
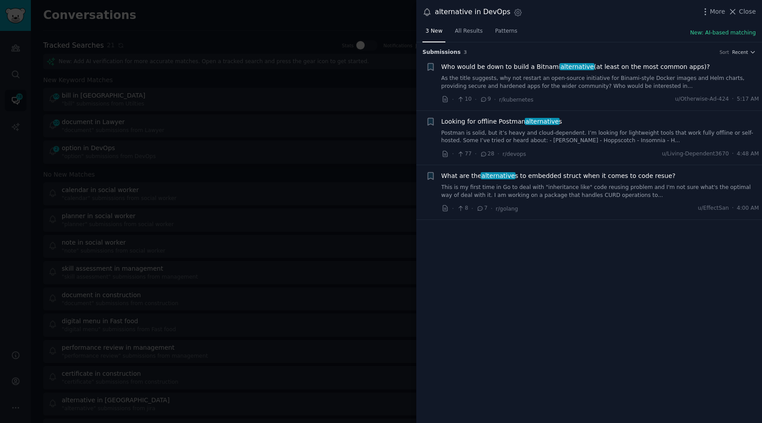
click at [540, 78] on link "As the title suggests, why not restart an open-source initiative for Binami-sty…" at bounding box center [601, 82] width 318 height 15
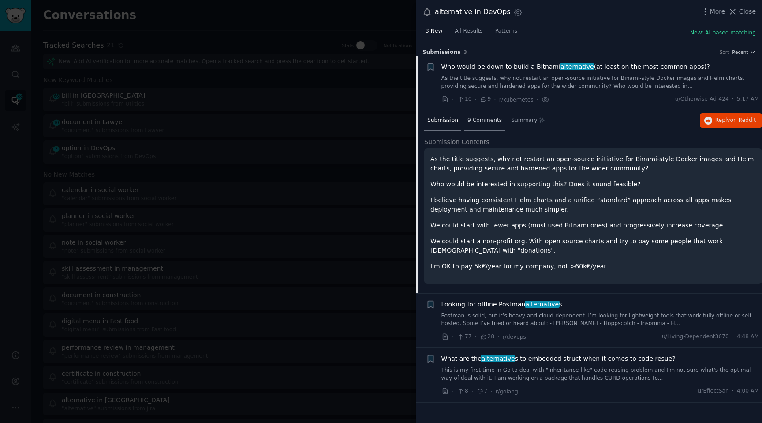
click at [468, 130] on div "9 Comments" at bounding box center [485, 120] width 41 height 21
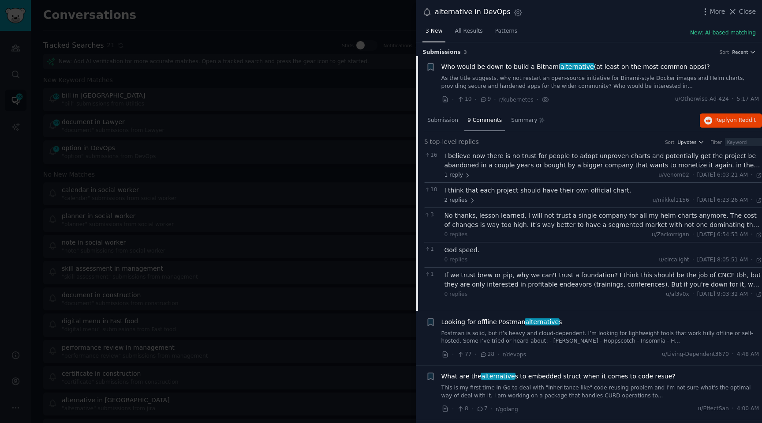
click at [586, 334] on link "Postman is solid, but it’s heavy and cloud-dependent. I’m looking for lightweig…" at bounding box center [601, 337] width 318 height 15
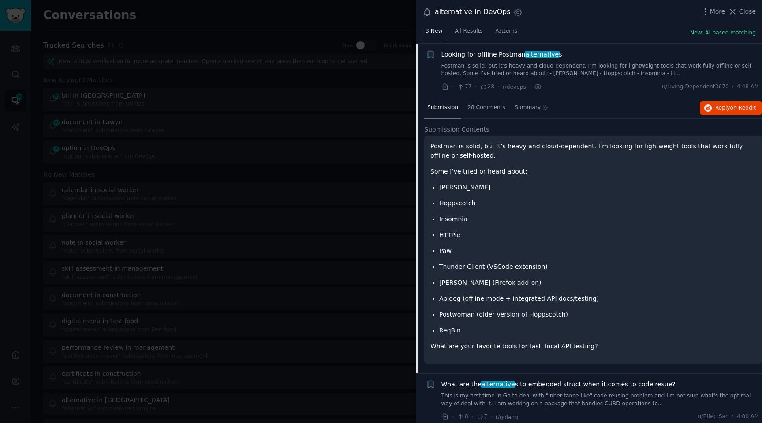
scroll to position [68, 0]
click at [476, 114] on div "28 Comments" at bounding box center [487, 106] width 44 height 21
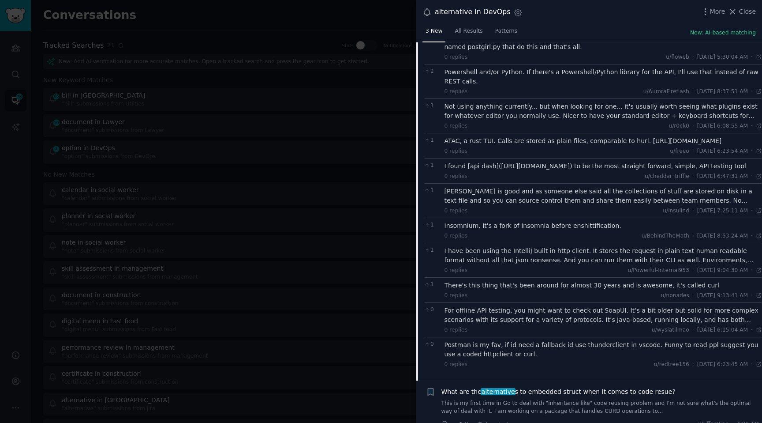
scroll to position [405, 0]
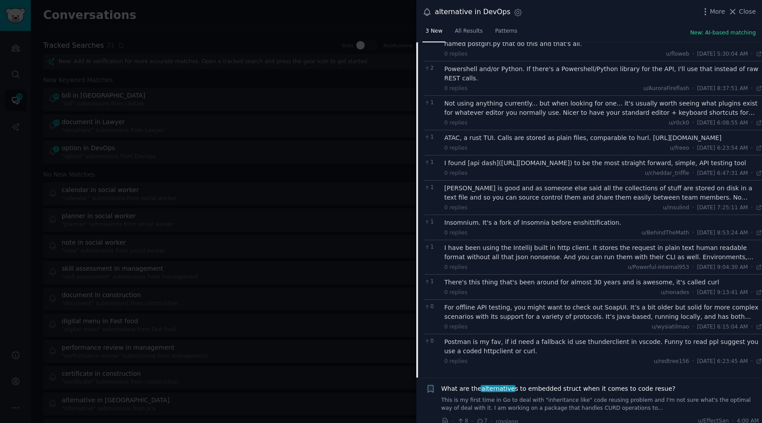
click at [333, 230] on div at bounding box center [381, 211] width 762 height 423
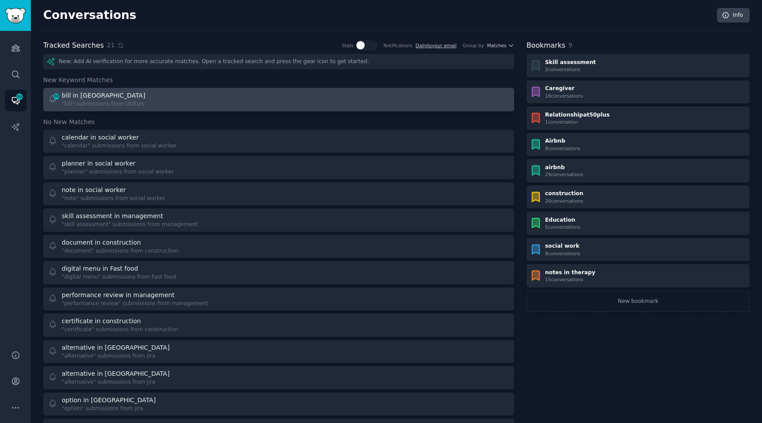
click at [147, 93] on div "66 bill in Utilties "bill" submissions from Utilties" at bounding box center [160, 99] width 225 height 17
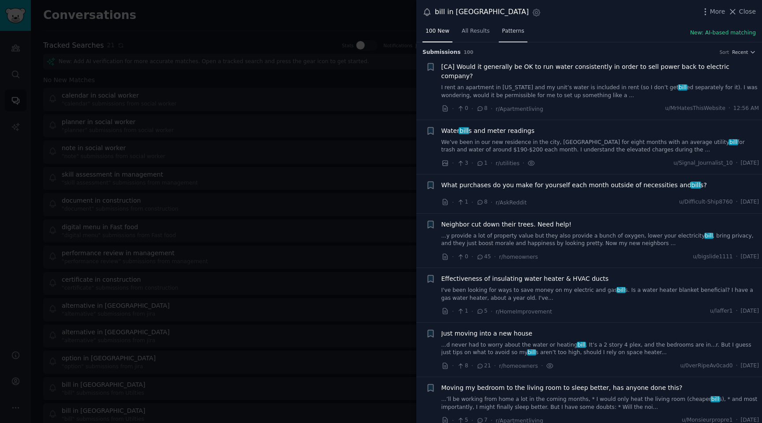
click at [517, 32] on span "Patterns" at bounding box center [513, 31] width 22 height 8
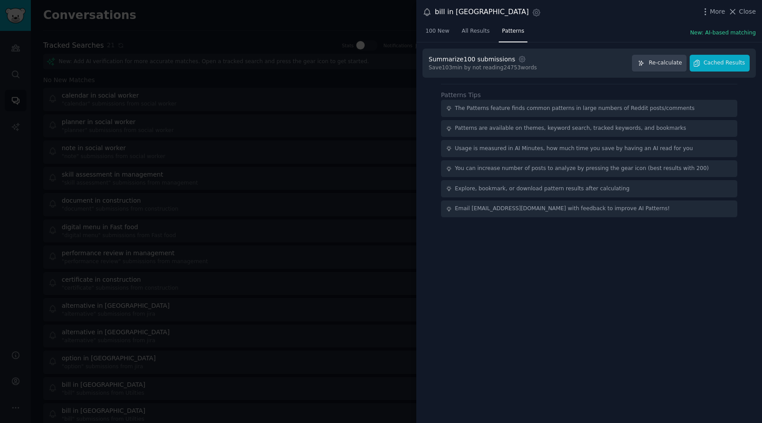
click at [350, 68] on div at bounding box center [381, 211] width 762 height 423
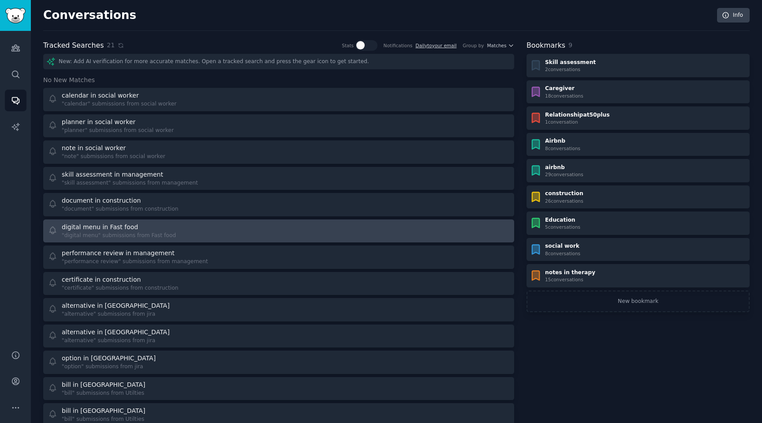
scroll to position [9, 0]
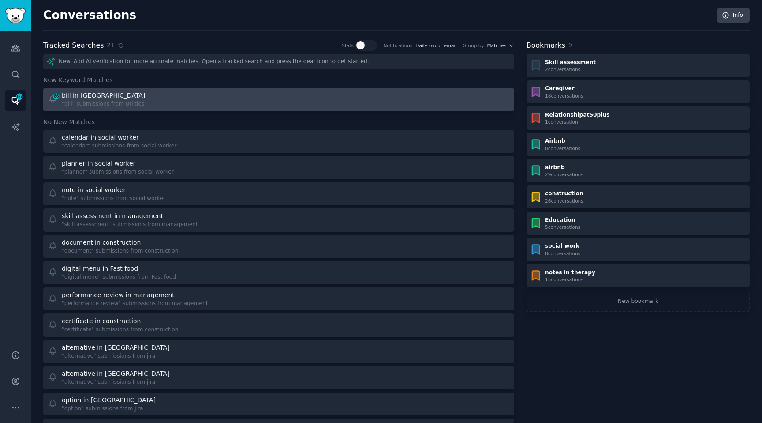
click at [98, 90] on link "66 bill in Utilties "bill" submissions from Utilties" at bounding box center [278, 99] width 471 height 23
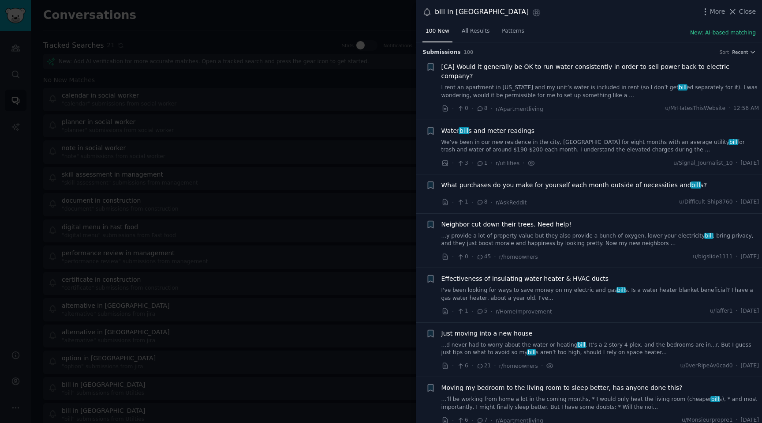
click at [496, 35] on nav "100 New All Results Patterns" at bounding box center [475, 33] width 105 height 18
click at [504, 35] on link "Patterns" at bounding box center [513, 33] width 28 height 18
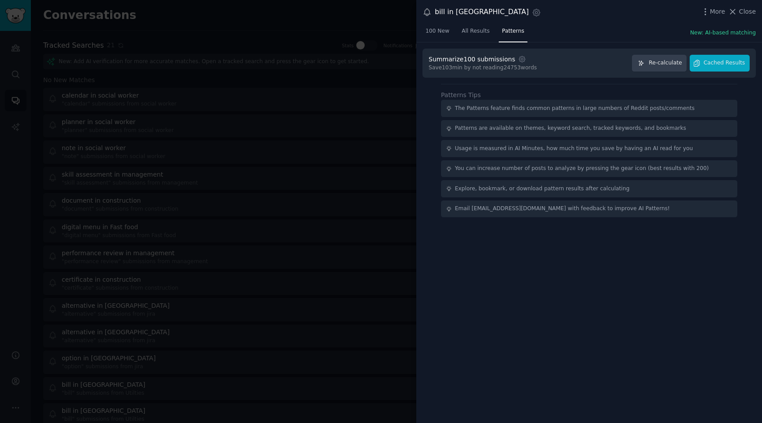
click at [310, 215] on div at bounding box center [381, 211] width 762 height 423
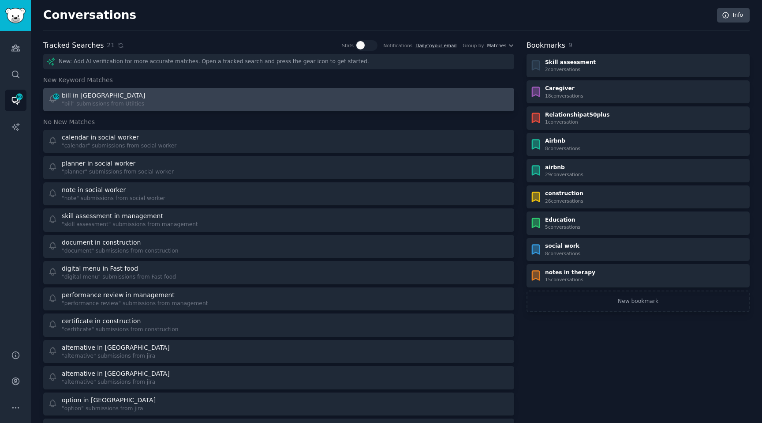
click at [154, 102] on div "66 bill in Utilties "bill" submissions from Utilties" at bounding box center [160, 99] width 225 height 17
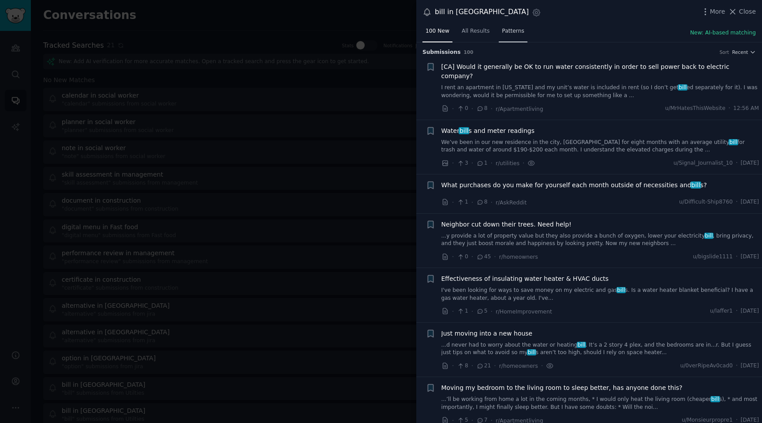
click at [499, 26] on link "Patterns" at bounding box center [513, 33] width 28 height 18
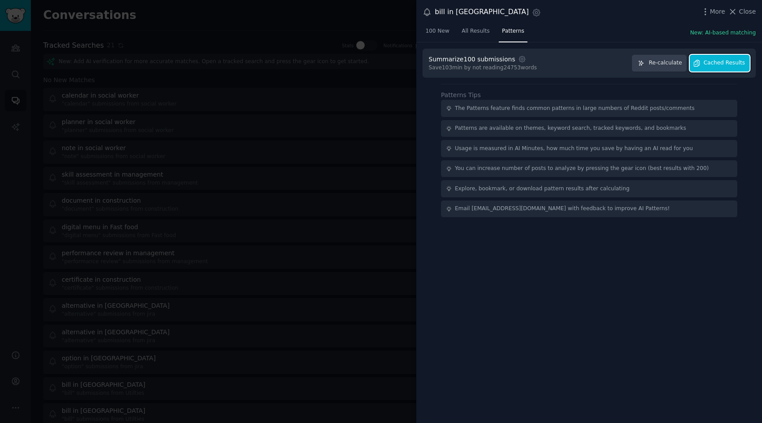
click at [720, 60] on span "Cached Results" at bounding box center [724, 63] width 41 height 8
